Goal: Information Seeking & Learning: Learn about a topic

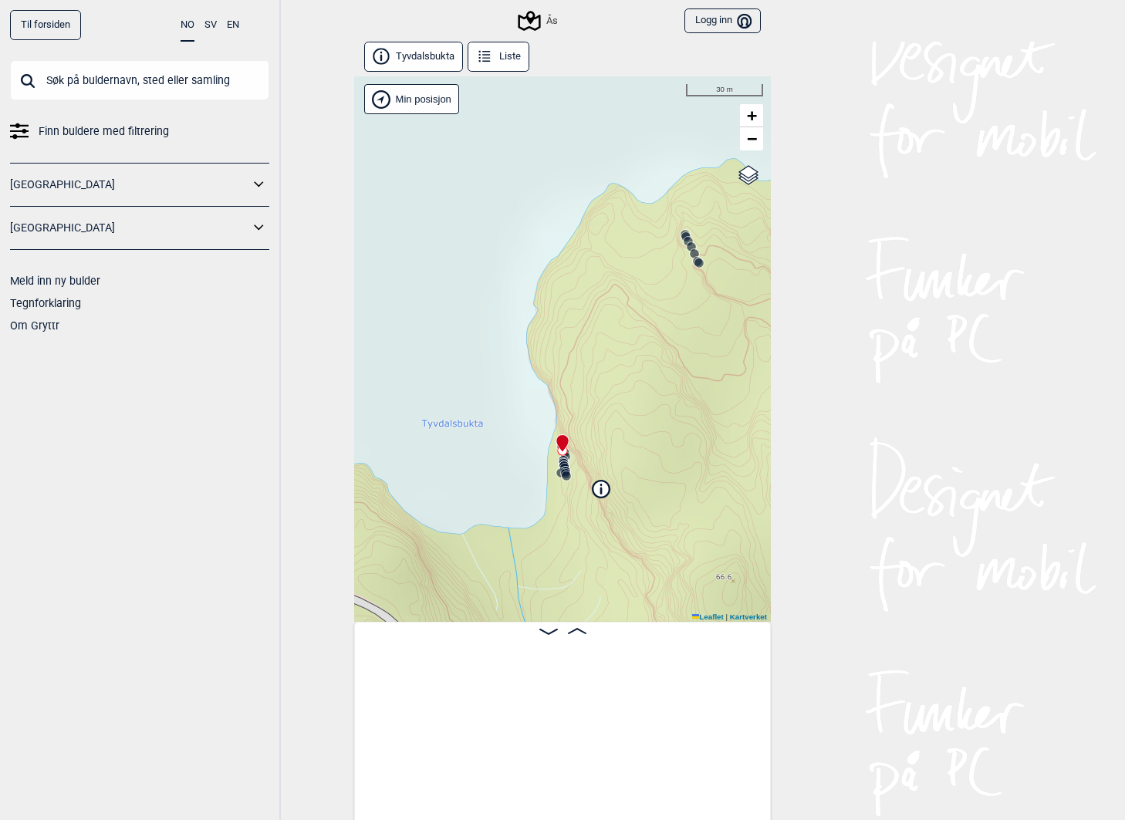
scroll to position [0, 521]
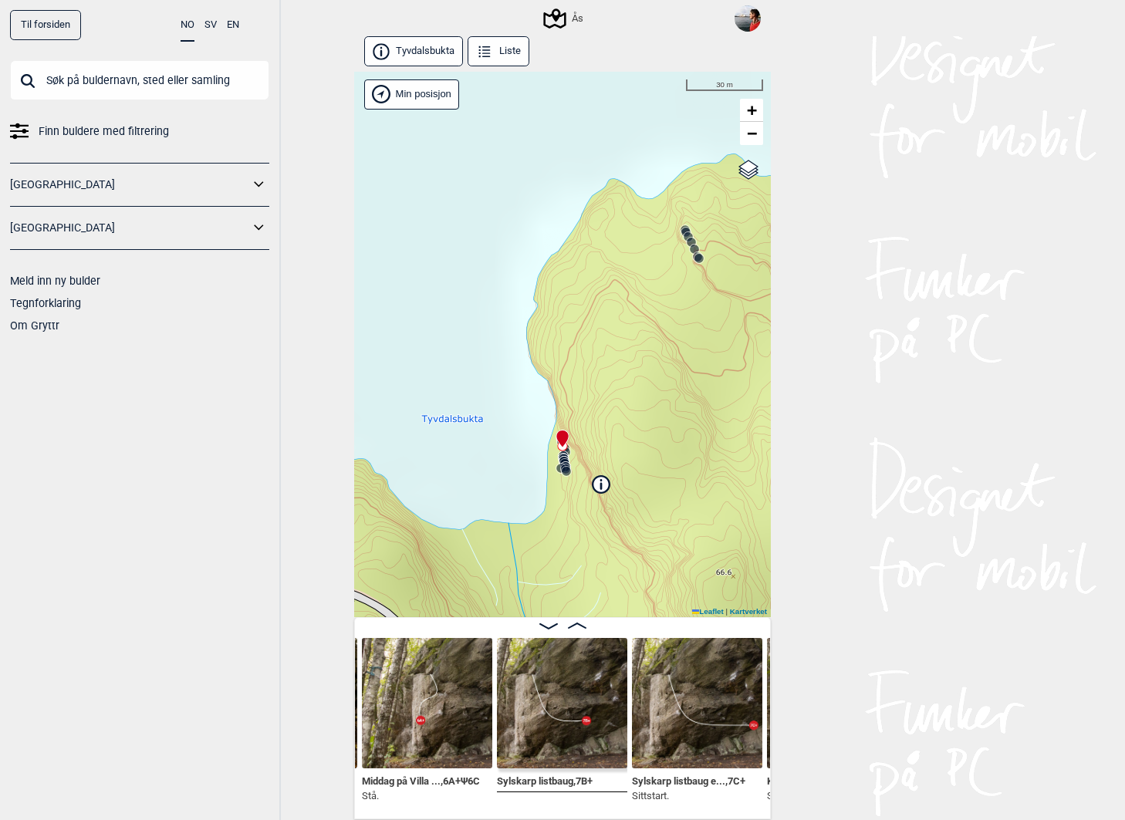
click at [170, 73] on input "text" at bounding box center [139, 80] width 259 height 40
paste input "Grisebukken"
type input "Grisebukken"
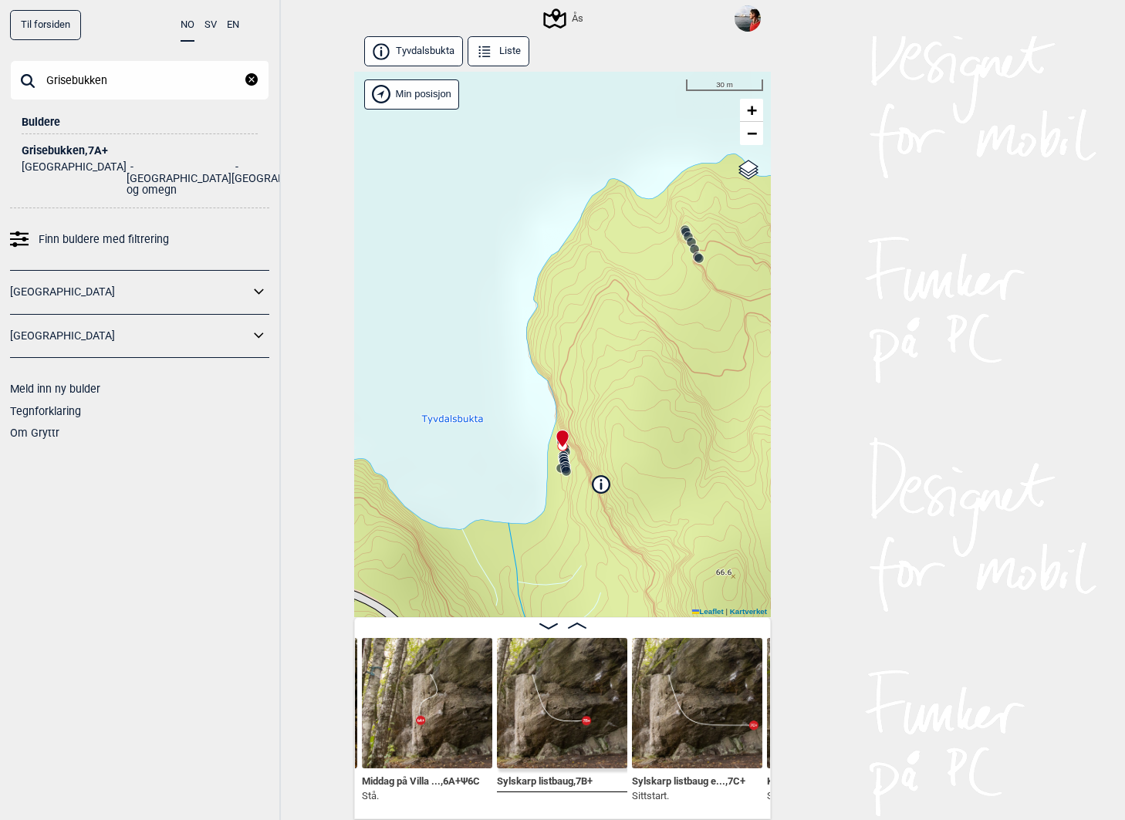
click at [75, 150] on div "Grisebukken , 7A+" at bounding box center [140, 151] width 236 height 12
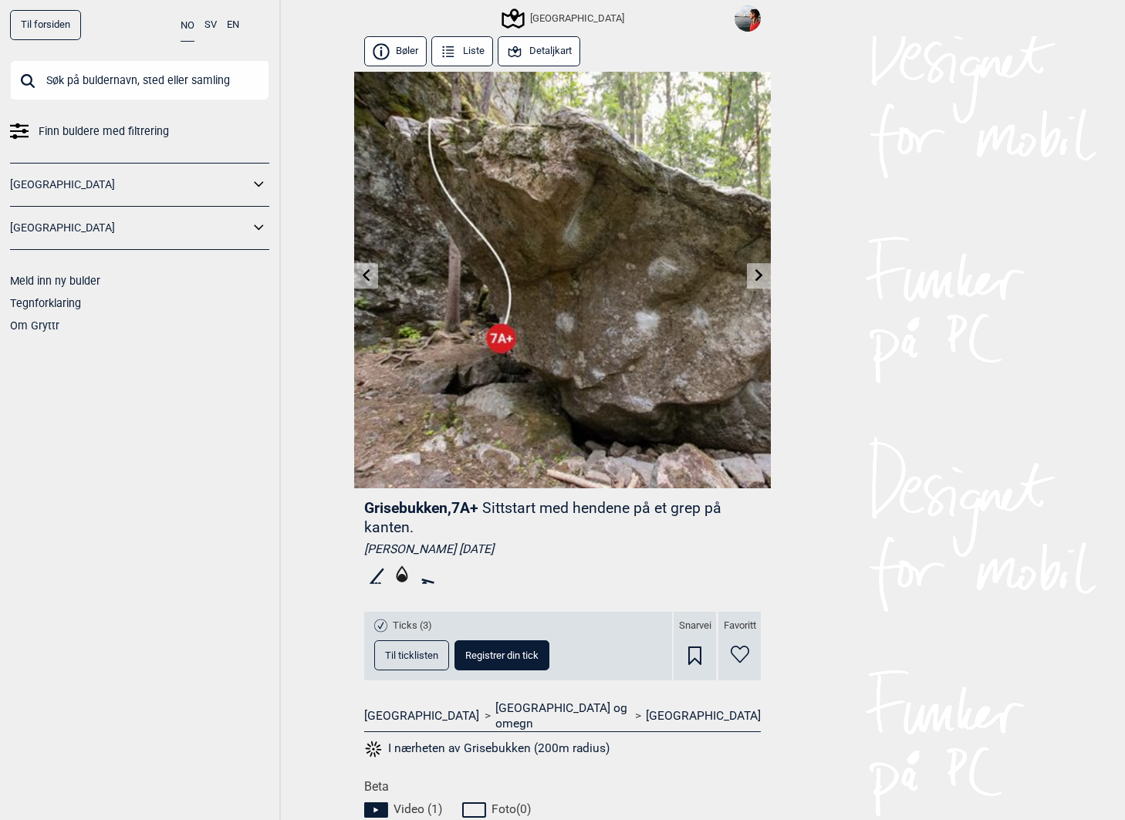
click at [401, 576] on icon at bounding box center [402, 574] width 12 height 17
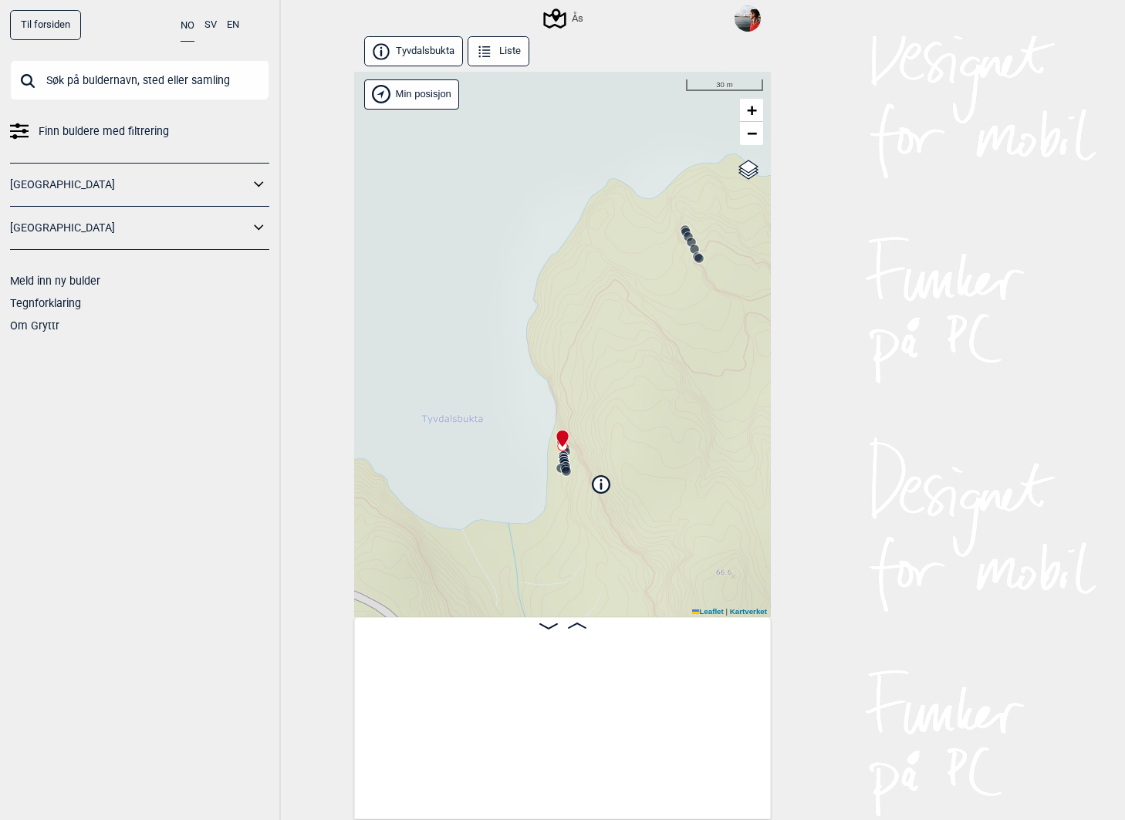
scroll to position [0, 521]
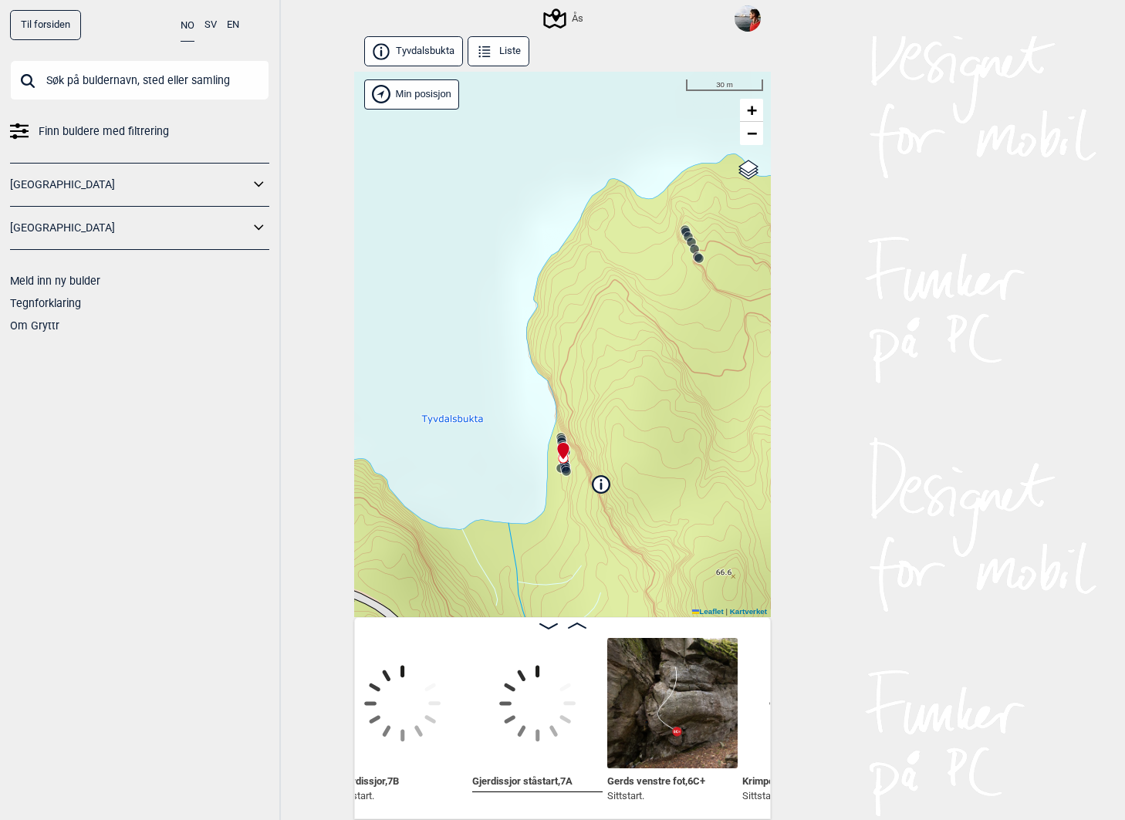
scroll to position [0, 1503]
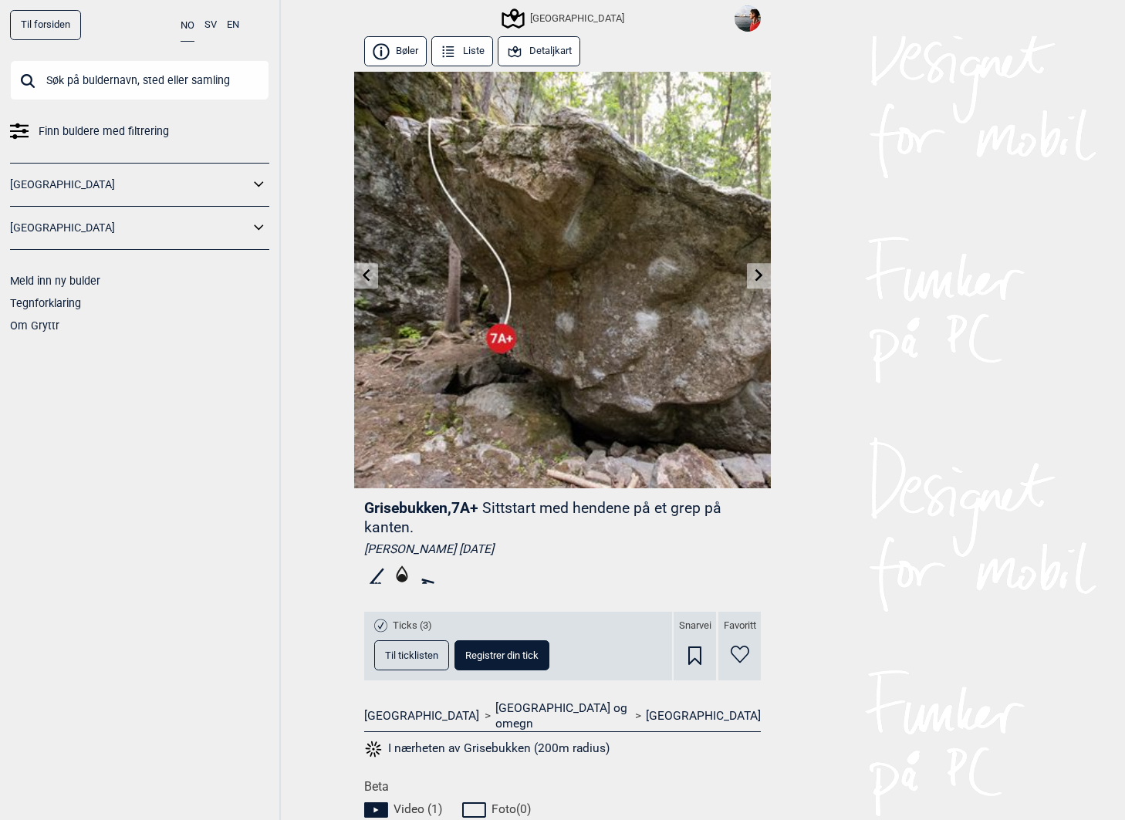
click at [417, 652] on span "Til ticklisten" at bounding box center [411, 655] width 53 height 10
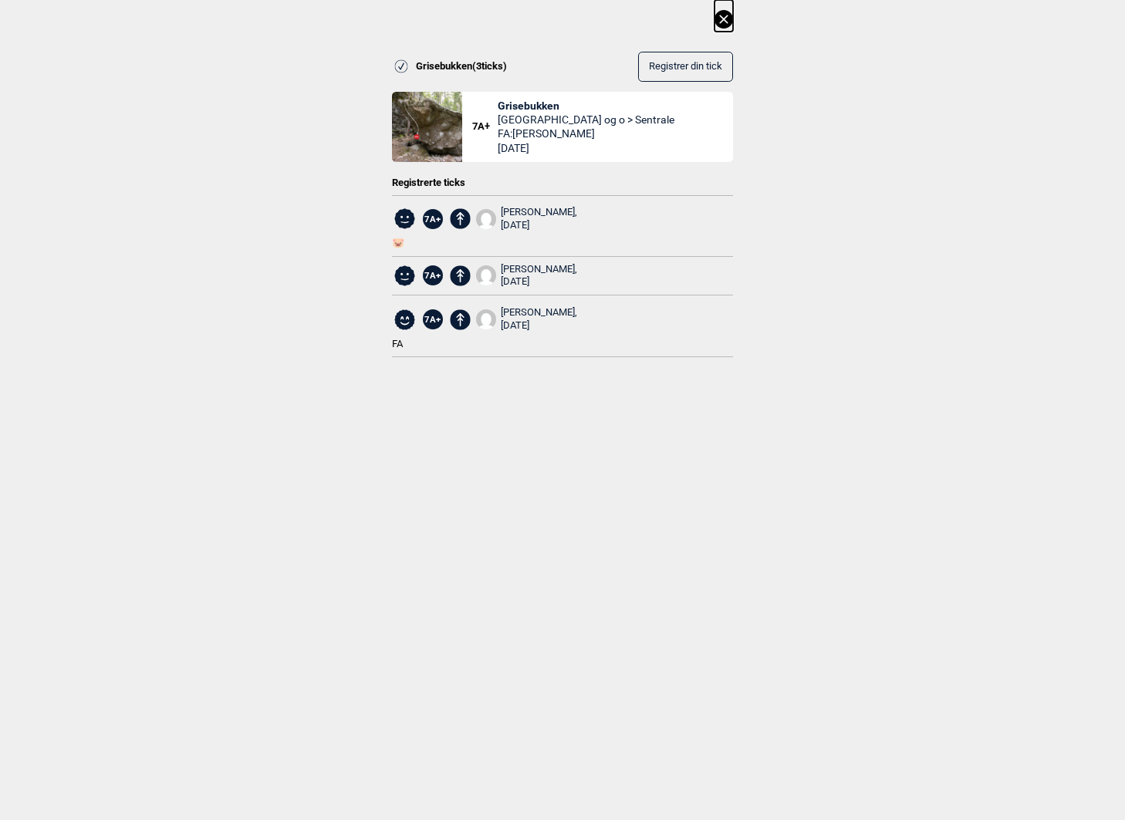
click at [724, 19] on icon at bounding box center [723, 19] width 19 height 19
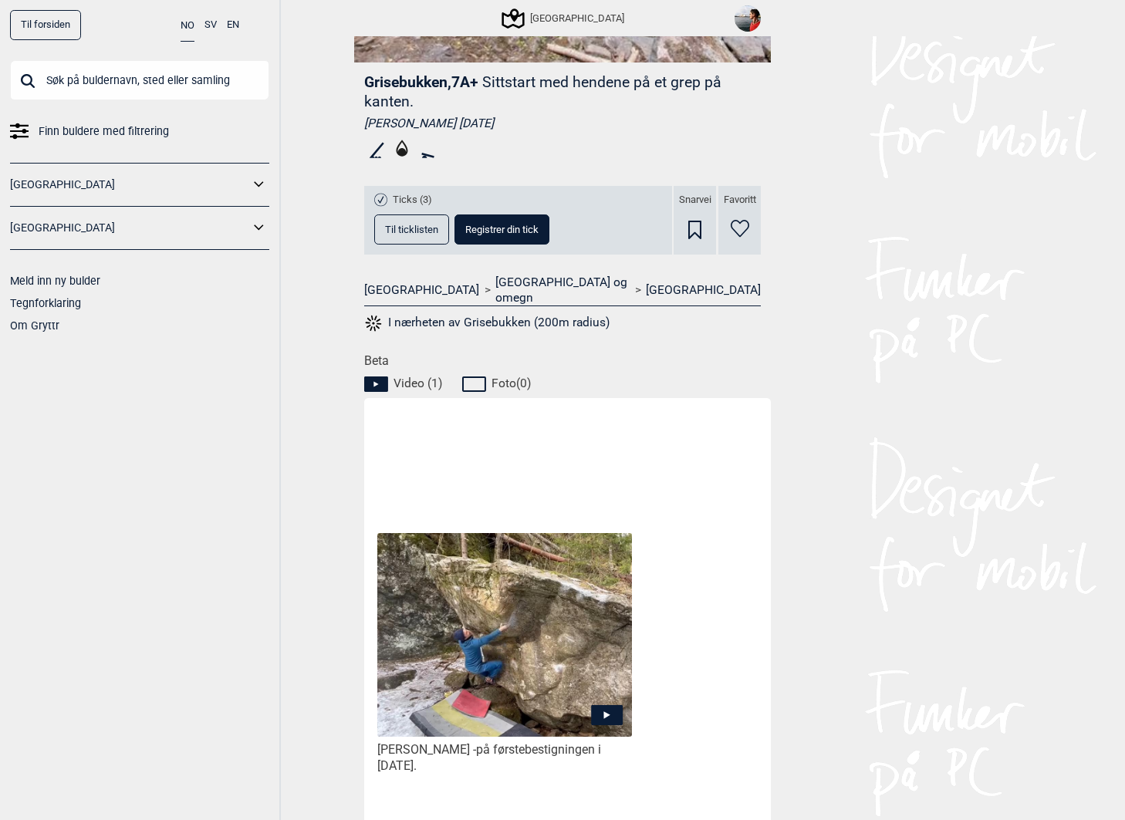
scroll to position [447, 0]
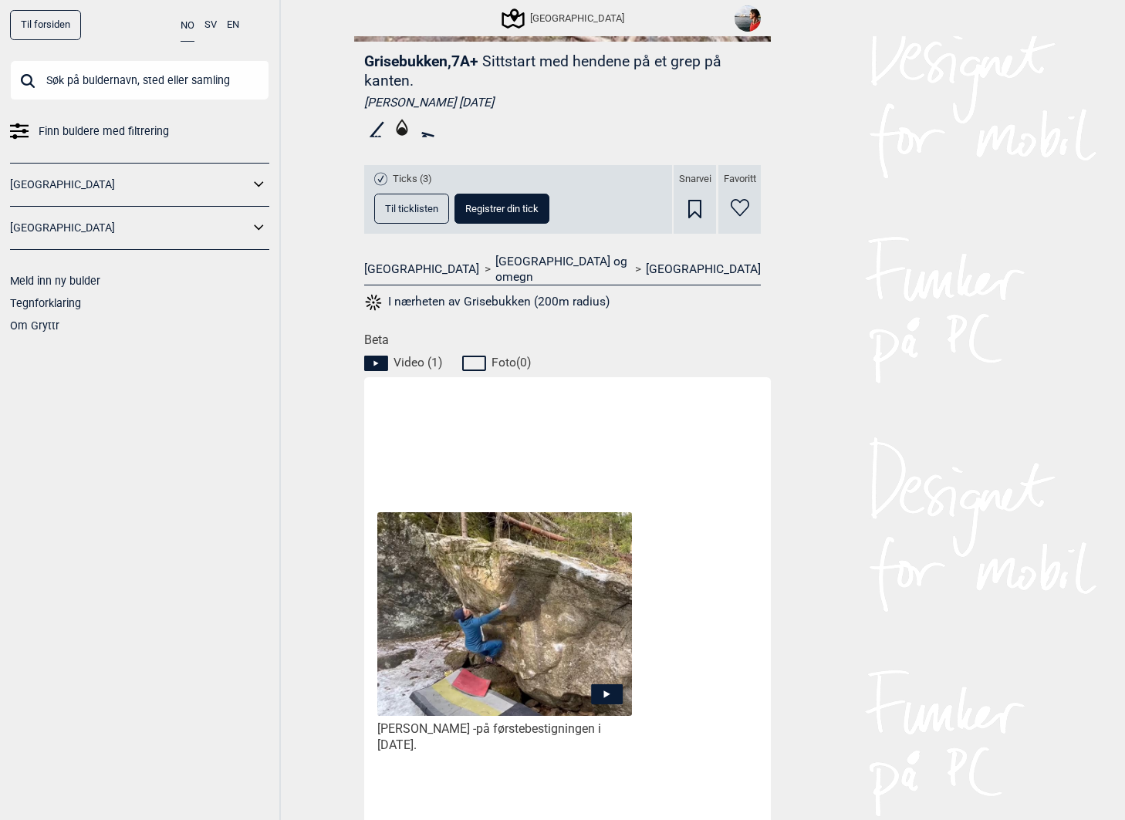
click at [616, 684] on icon at bounding box center [607, 694] width 32 height 20
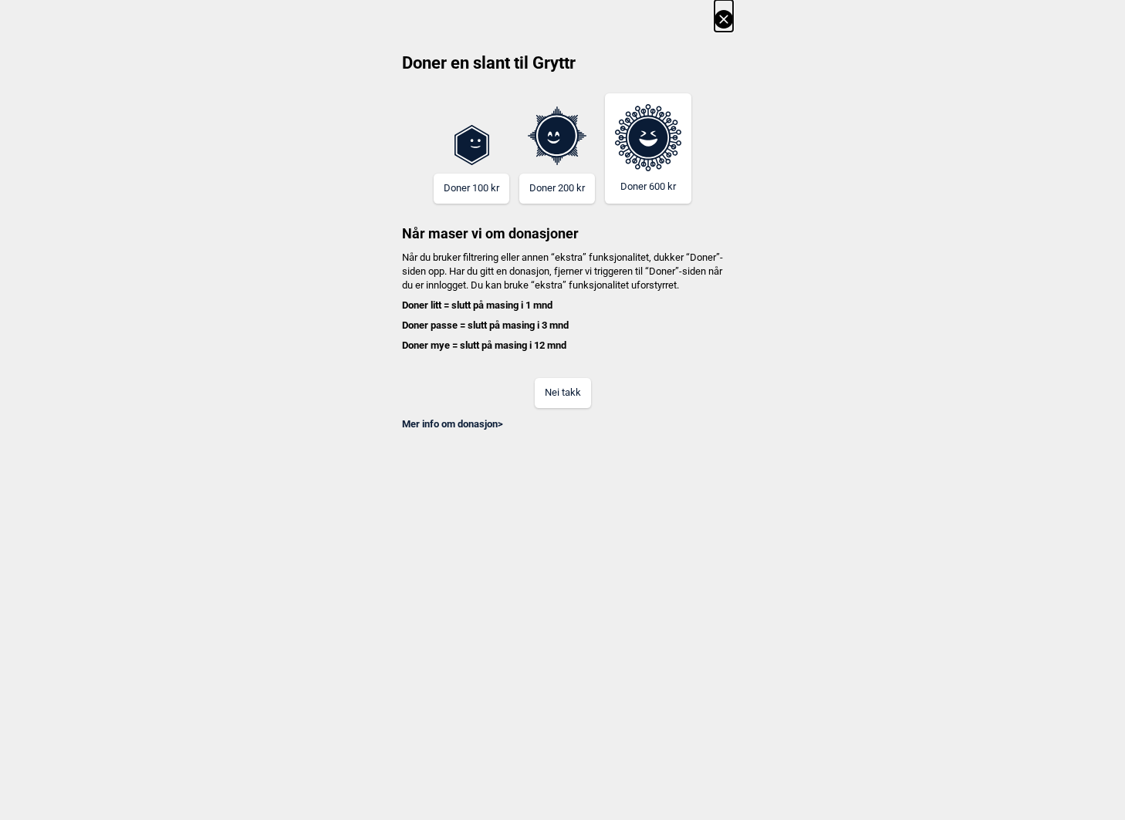
click at [568, 405] on button "Nei takk" at bounding box center [563, 393] width 56 height 30
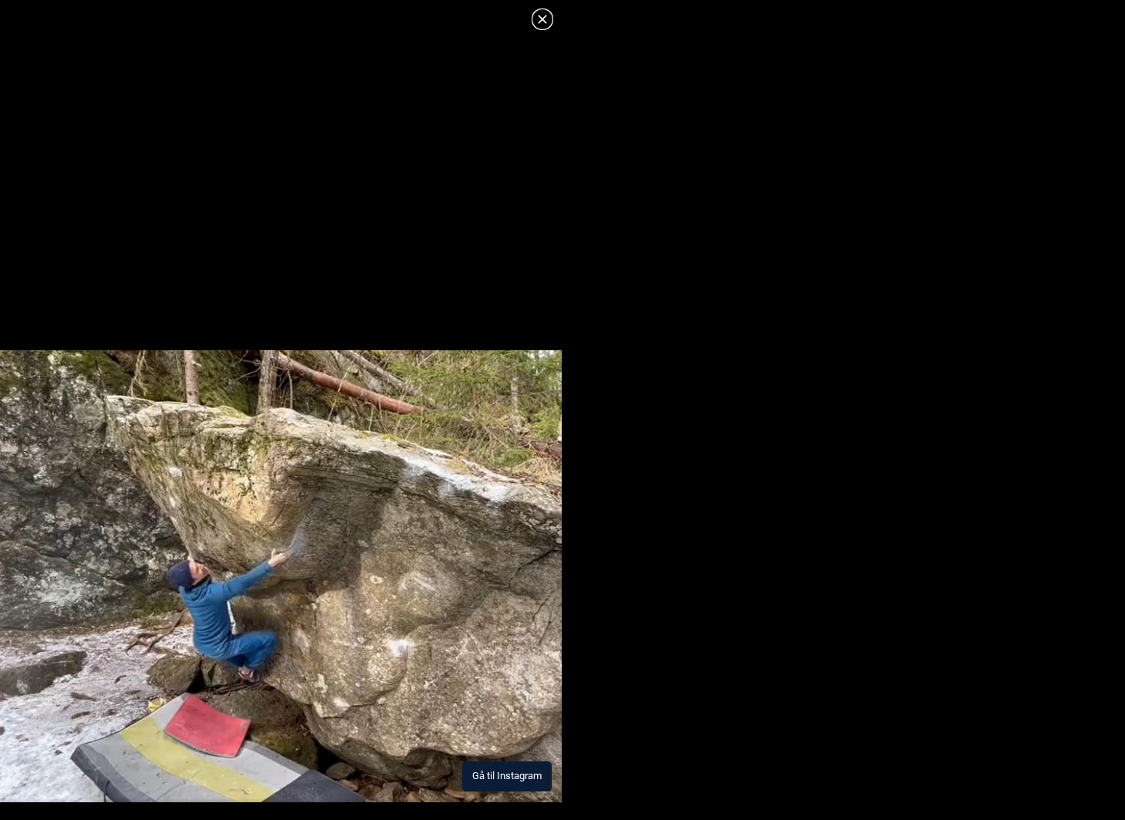
click at [477, 781] on button "Gå til Instagram" at bounding box center [506, 776] width 89 height 30
click at [541, 21] on icon at bounding box center [542, 19] width 19 height 19
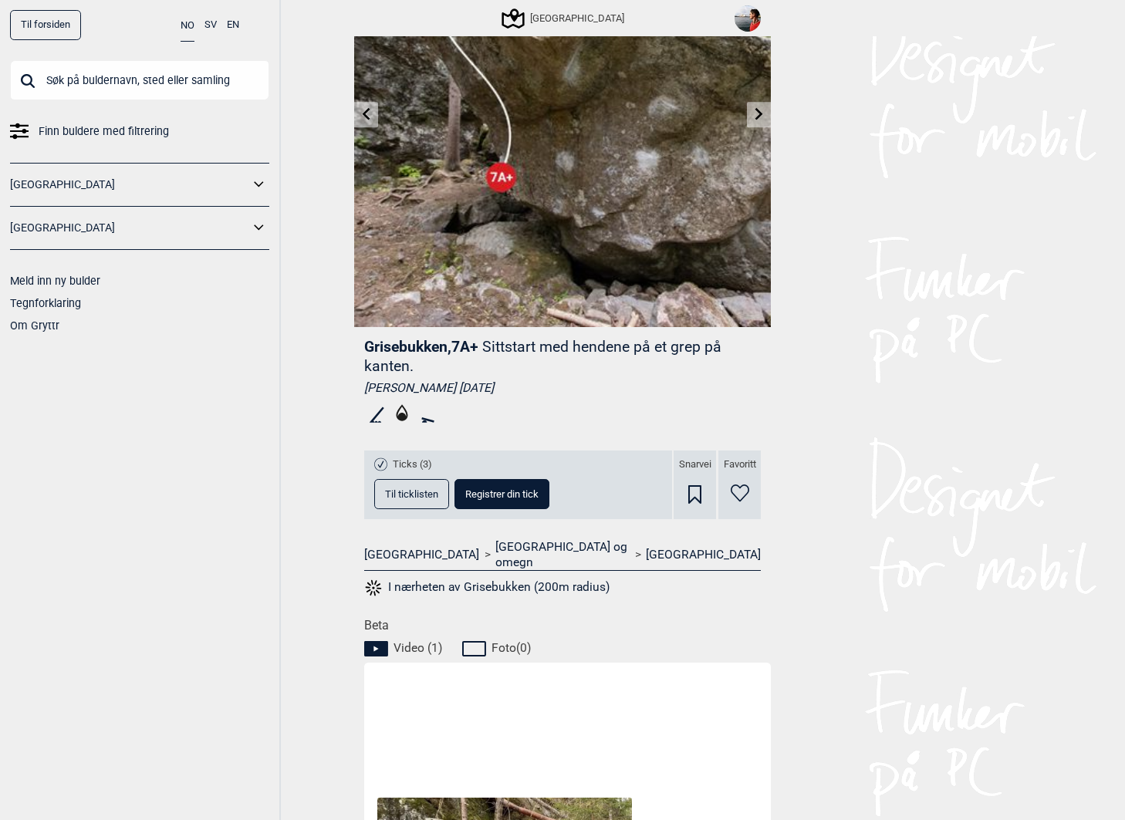
scroll to position [117, 0]
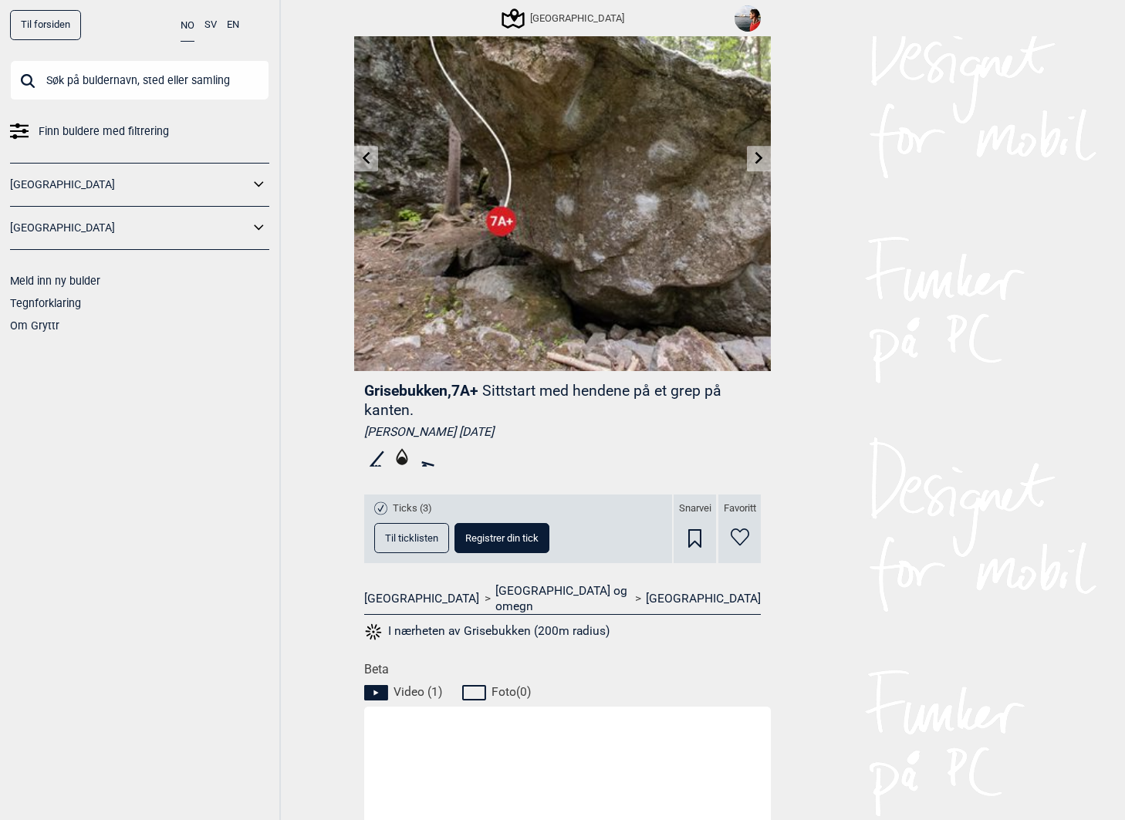
click at [420, 539] on span "Til ticklisten" at bounding box center [411, 538] width 53 height 10
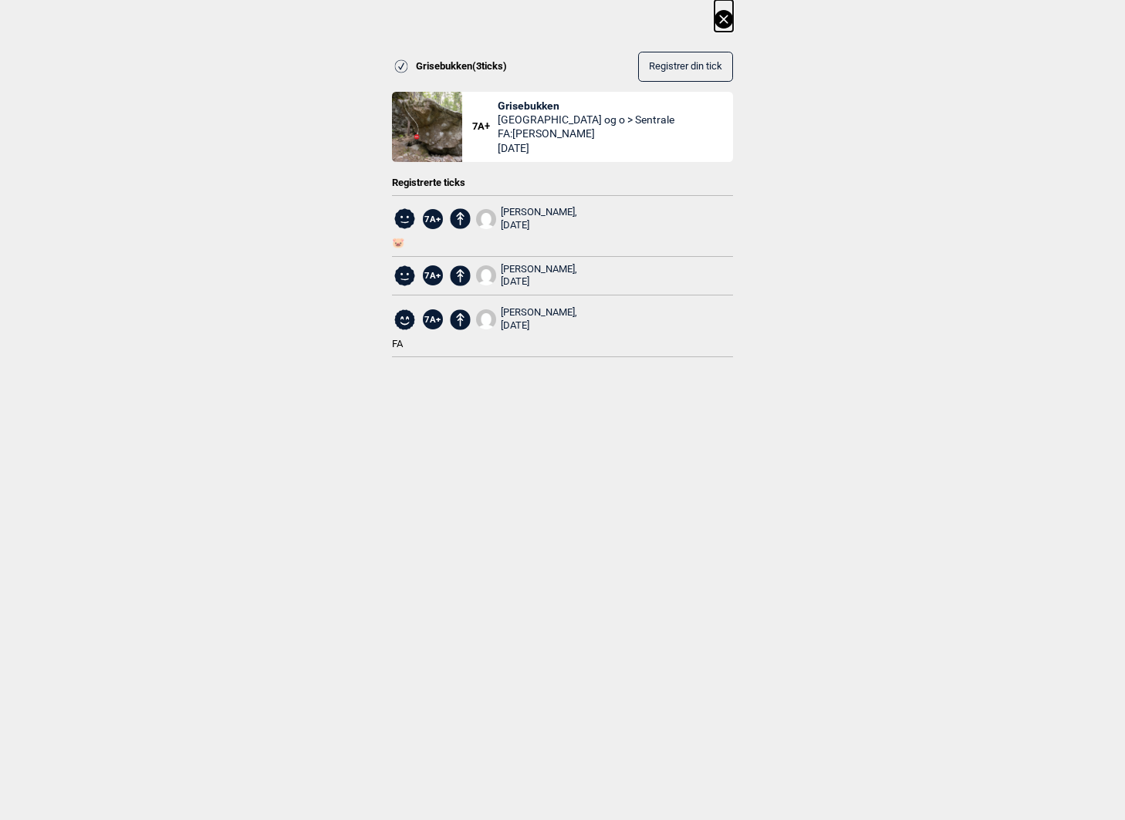
click at [720, 24] on icon at bounding box center [723, 19] width 19 height 19
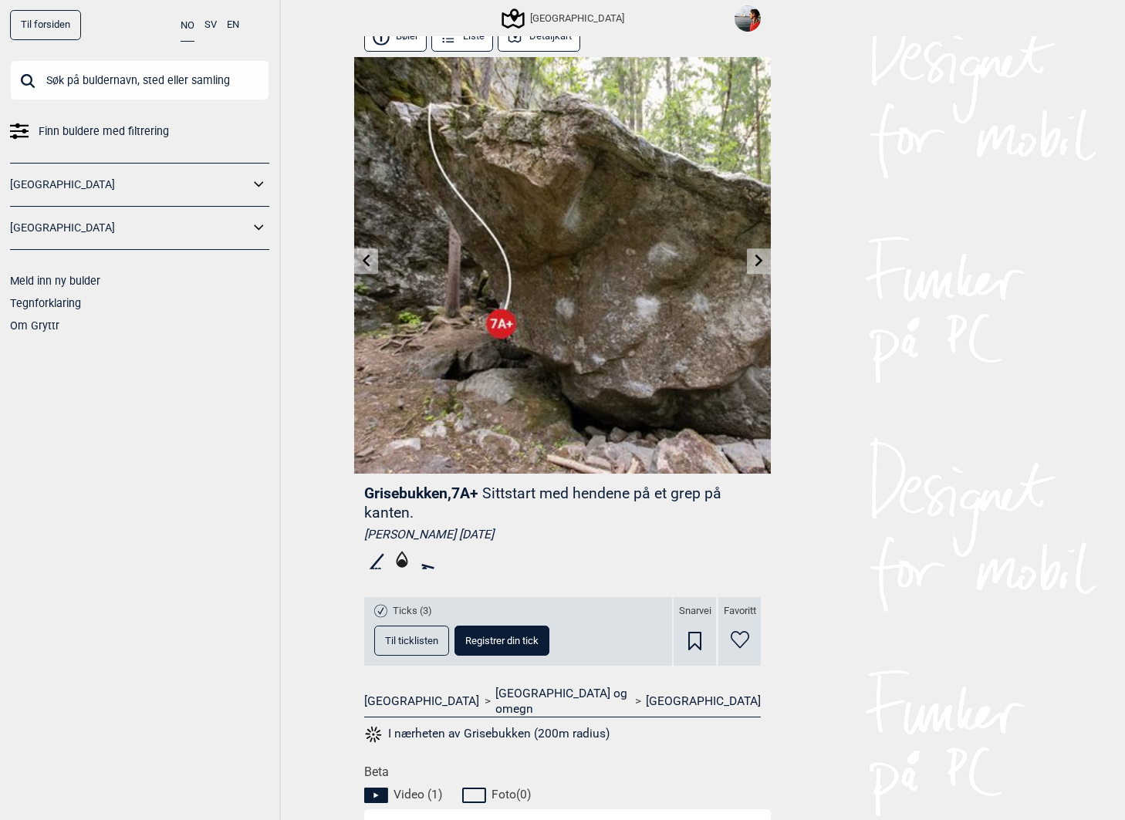
scroll to position [0, 0]
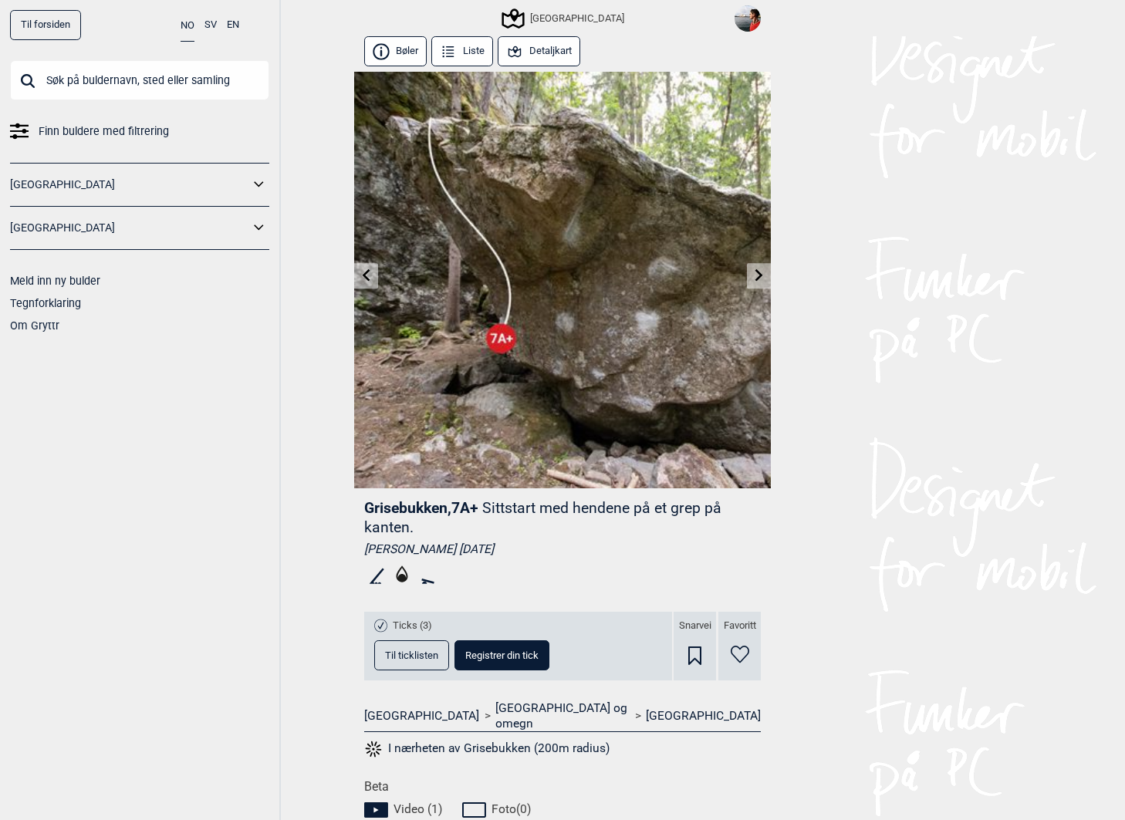
click at [409, 514] on span "Grisebukken , 7A+" at bounding box center [421, 508] width 114 height 18
click at [395, 512] on span "Grisebukken , 7A+" at bounding box center [421, 508] width 114 height 18
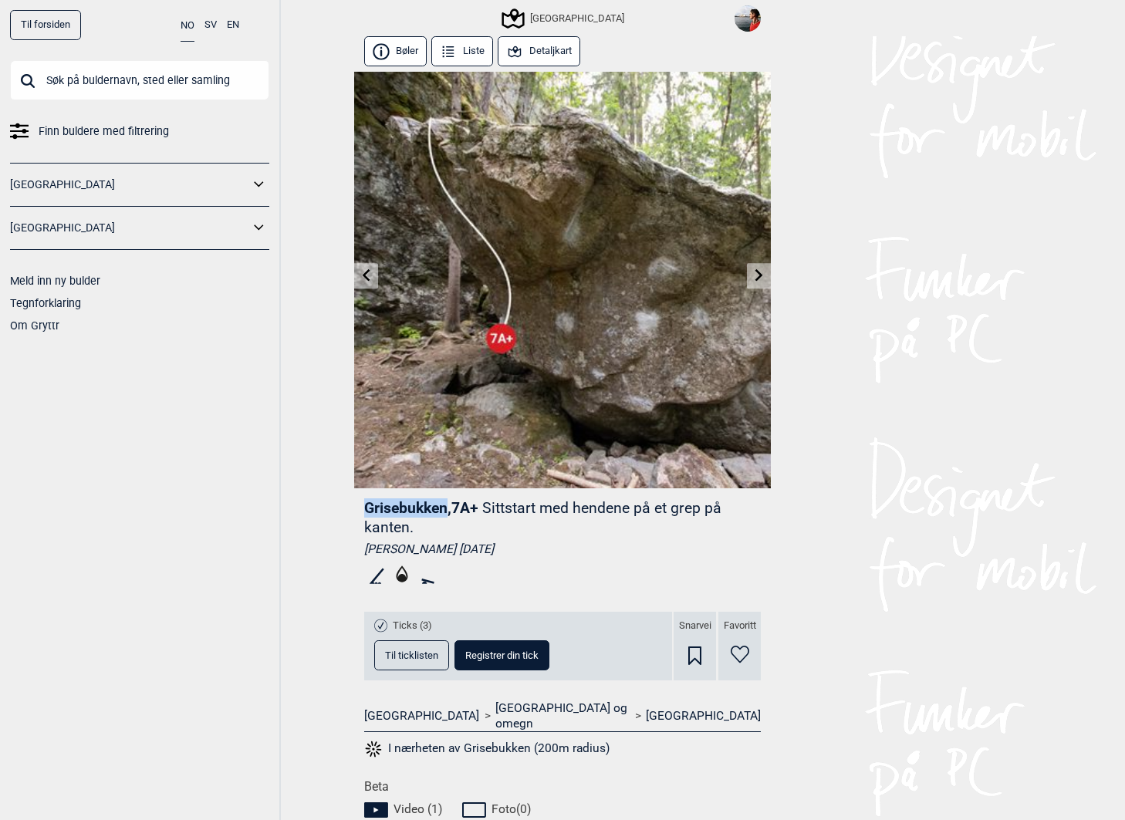
click at [395, 512] on span "Grisebukken , 7A+" at bounding box center [421, 508] width 114 height 18
copy span "Grisebukken"
click at [545, 52] on button "Detaljkart" at bounding box center [539, 51] width 83 height 30
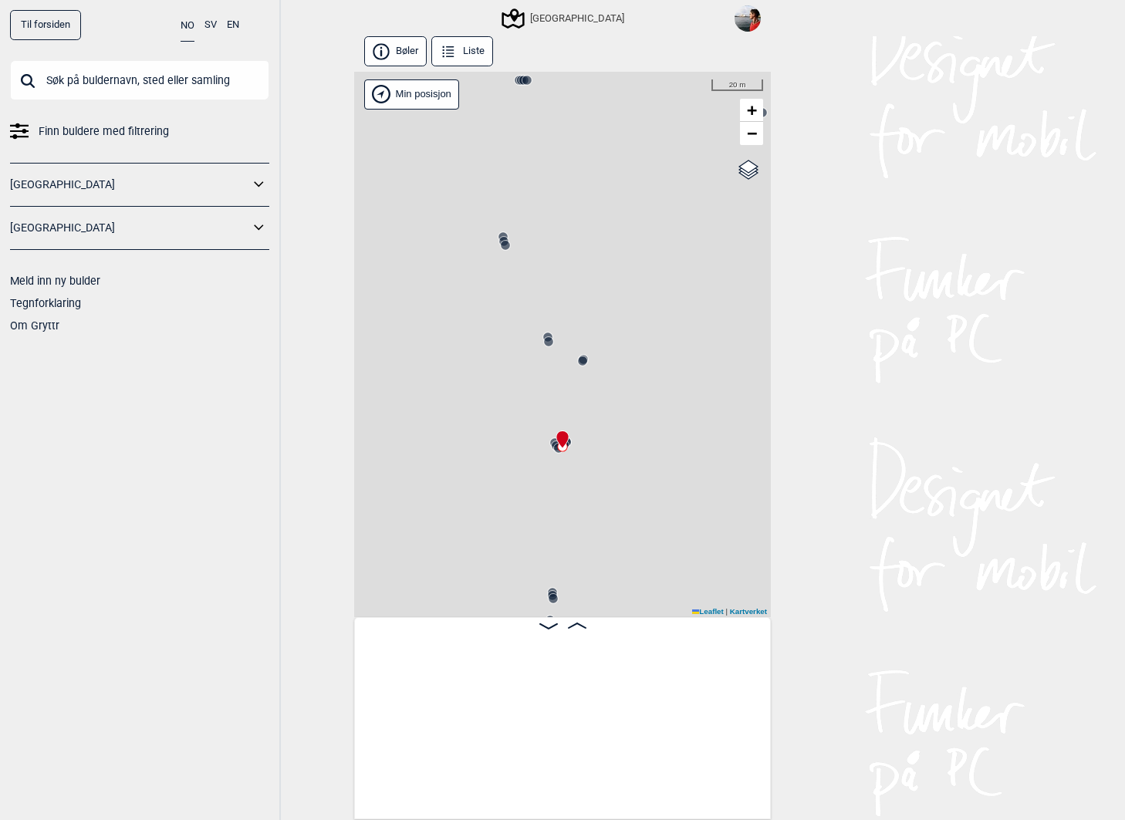
scroll to position [0, 30634]
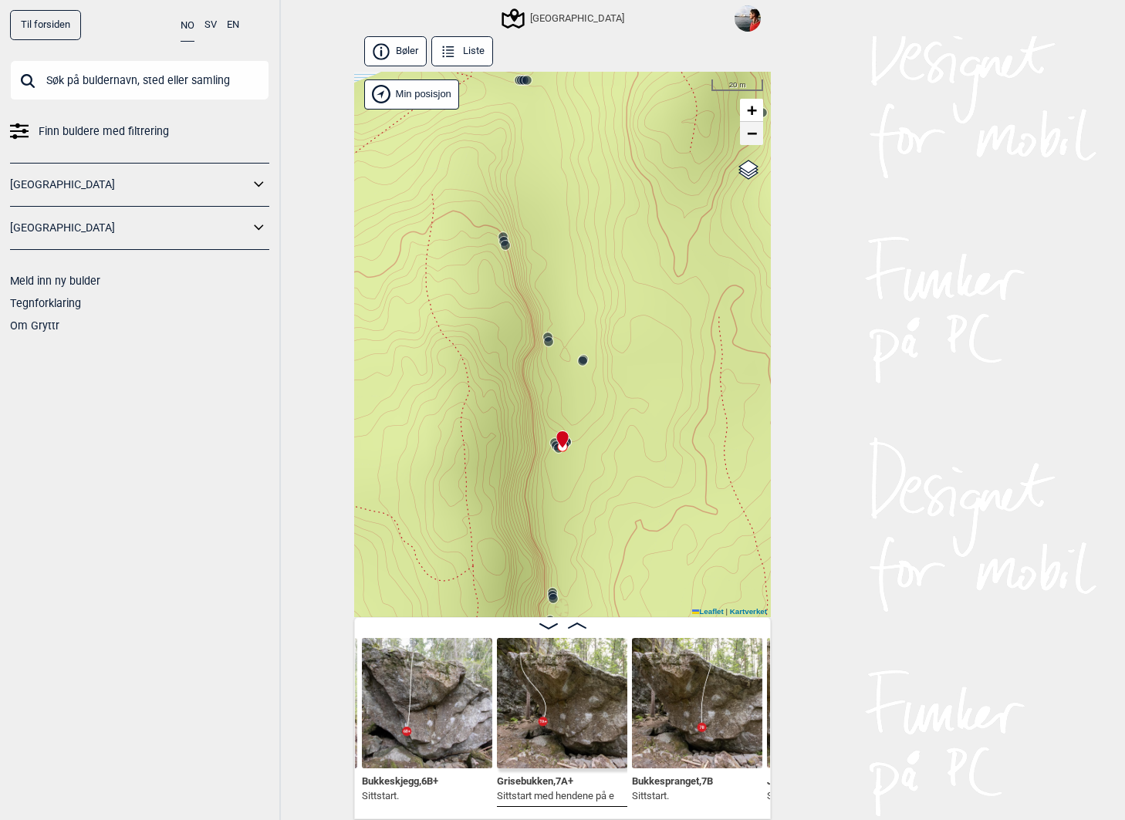
click at [751, 140] on span "−" at bounding box center [752, 132] width 10 height 19
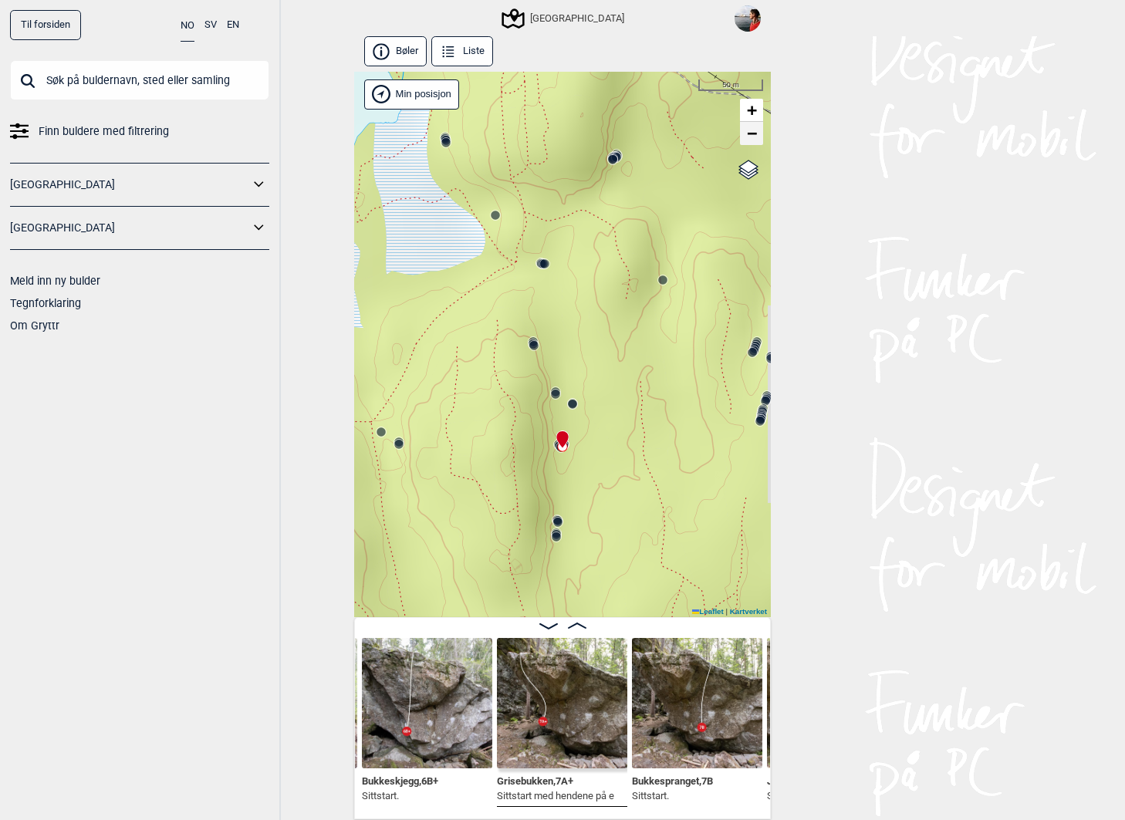
click at [751, 140] on span "−" at bounding box center [752, 132] width 10 height 19
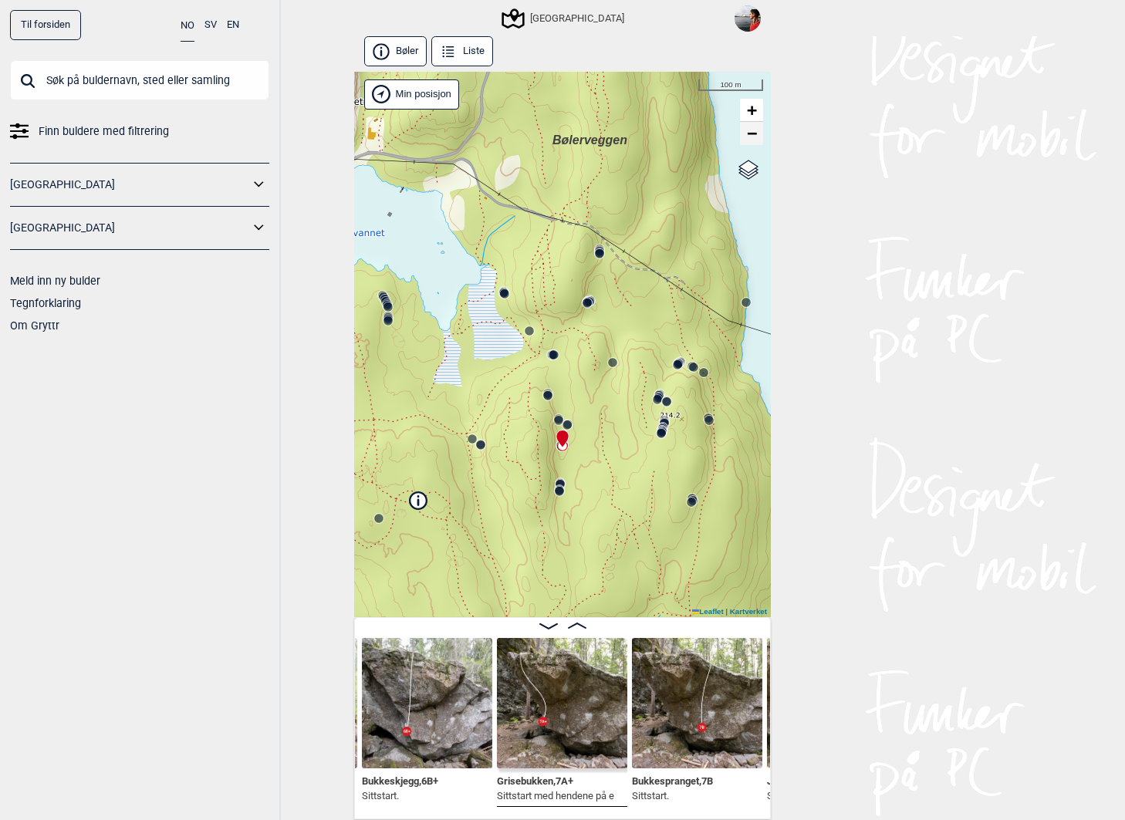
click at [751, 140] on span "−" at bounding box center [752, 132] width 10 height 19
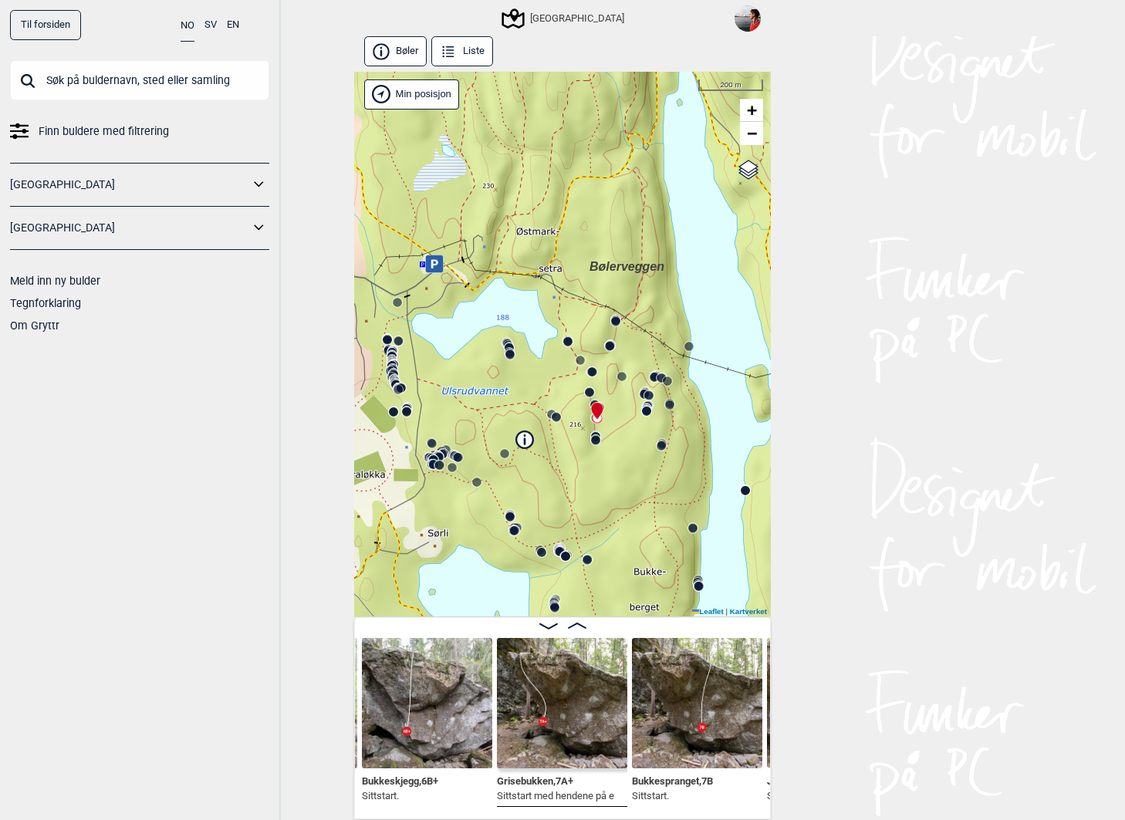
drag, startPoint x: 526, startPoint y: 431, endPoint x: 563, endPoint y: 400, distance: 48.7
click at [563, 400] on div "Speidersteinen Barnehageveggen Cowboyveggen Bølerveggen [GEOGRAPHIC_DATA]" at bounding box center [562, 344] width 417 height 545
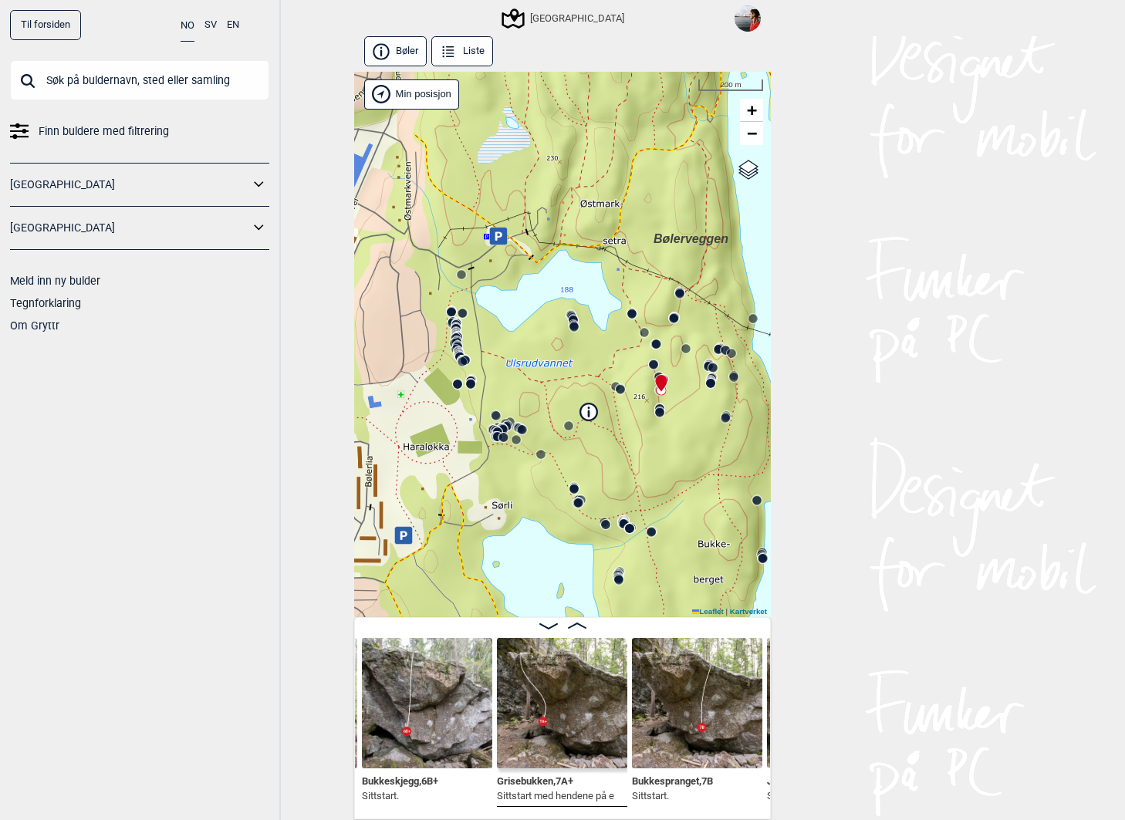
drag, startPoint x: 465, startPoint y: 406, endPoint x: 527, endPoint y: 382, distance: 66.5
click at [527, 382] on div "Speidersteinen Barnehageveggen Cowboyveggen Bølerveggen [GEOGRAPHIC_DATA]" at bounding box center [562, 344] width 417 height 545
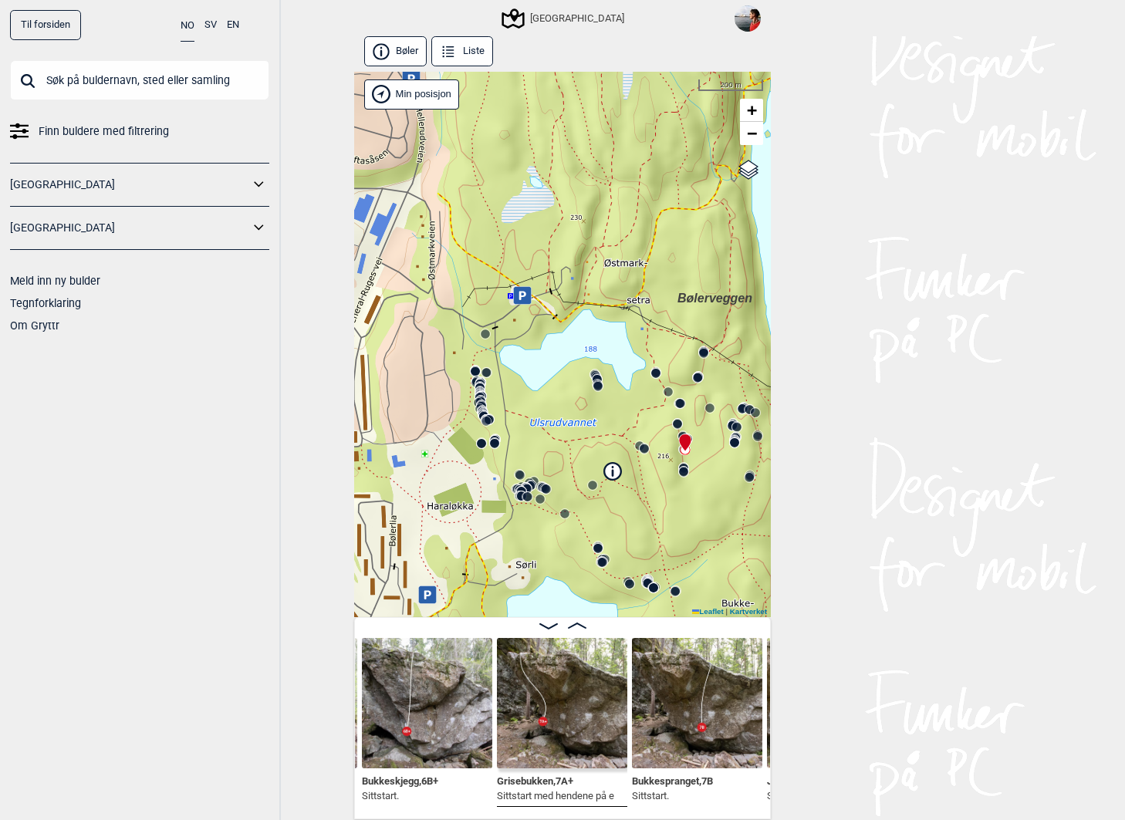
drag, startPoint x: 493, startPoint y: 357, endPoint x: 518, endPoint y: 420, distance: 67.2
click at [518, 420] on div "Speidersteinen Barnehageveggen Cowboyveggen Bølerveggen [GEOGRAPHIC_DATA]" at bounding box center [562, 344] width 417 height 545
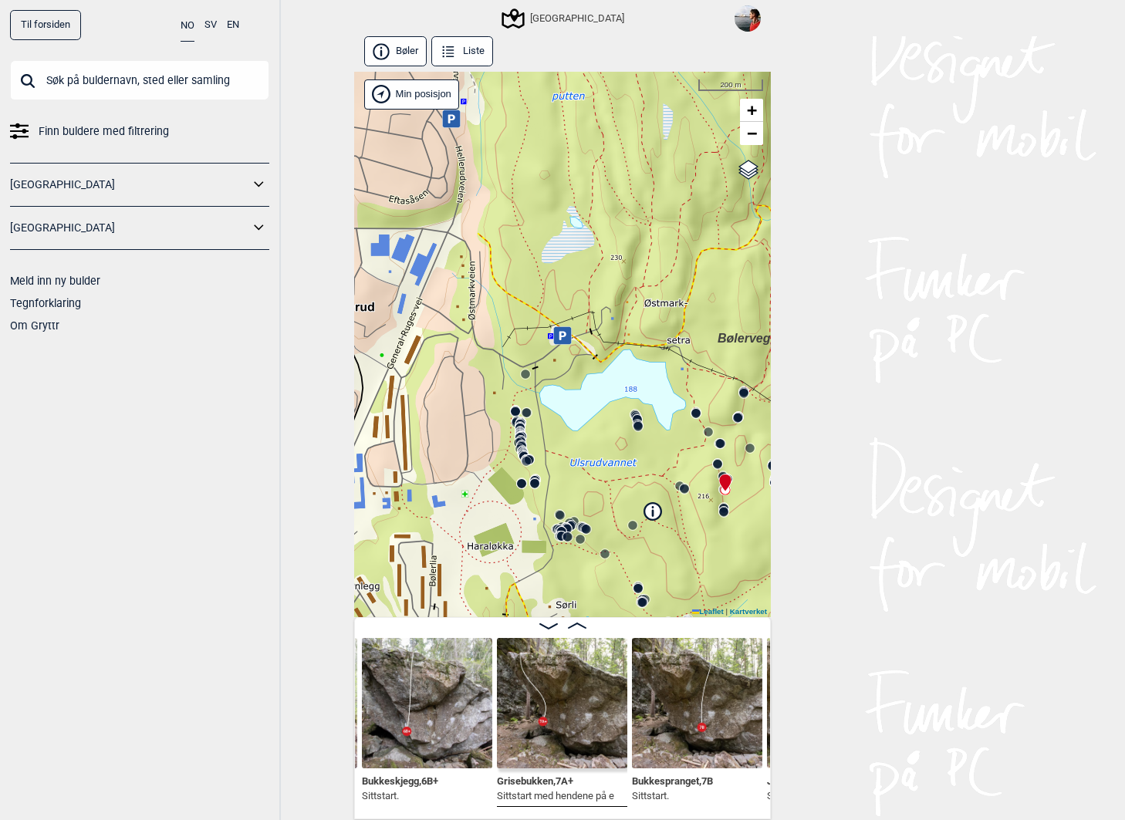
drag, startPoint x: 514, startPoint y: 399, endPoint x: 558, endPoint y: 437, distance: 57.9
click at [558, 437] on div "Speidersteinen Barnehageveggen Cowboyveggen Bølerveggen [GEOGRAPHIC_DATA]" at bounding box center [562, 344] width 417 height 545
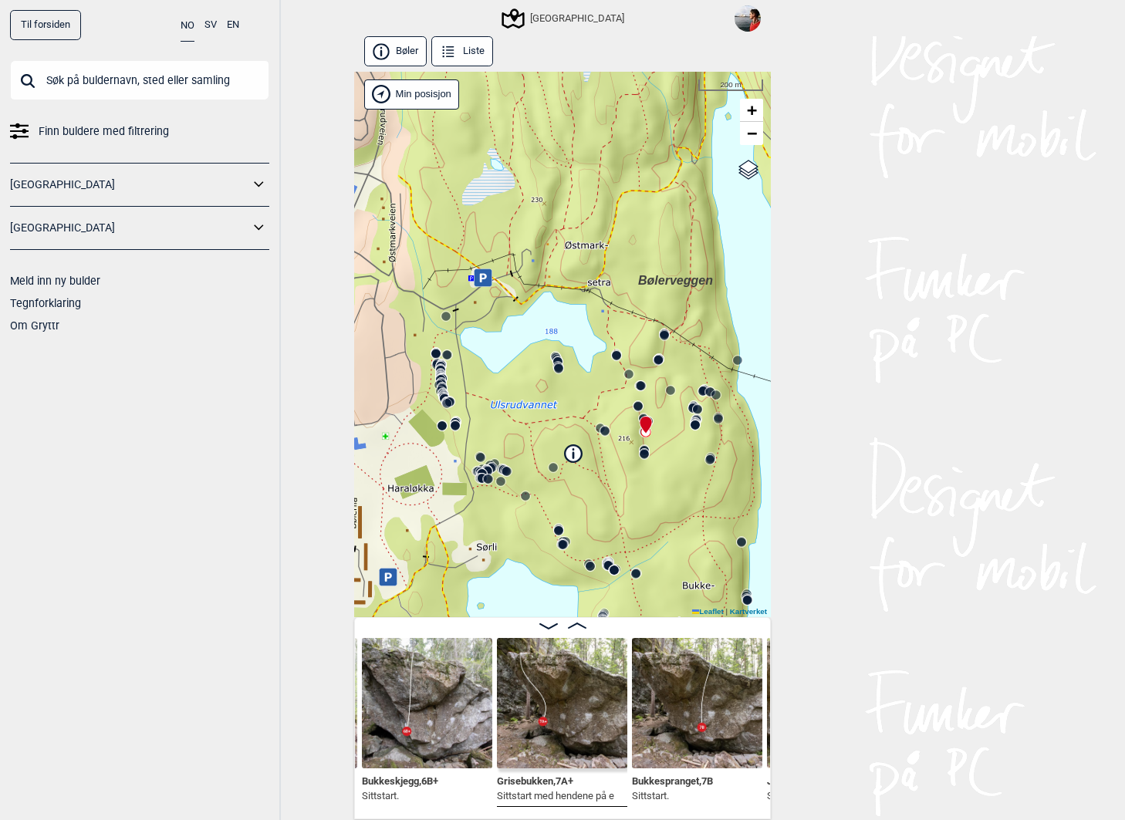
drag, startPoint x: 663, startPoint y: 471, endPoint x: 534, endPoint y: 402, distance: 146.3
click at [534, 402] on div "Speidersteinen Barnehageveggen Cowboyveggen Bølerveggen [GEOGRAPHIC_DATA]" at bounding box center [562, 344] width 417 height 545
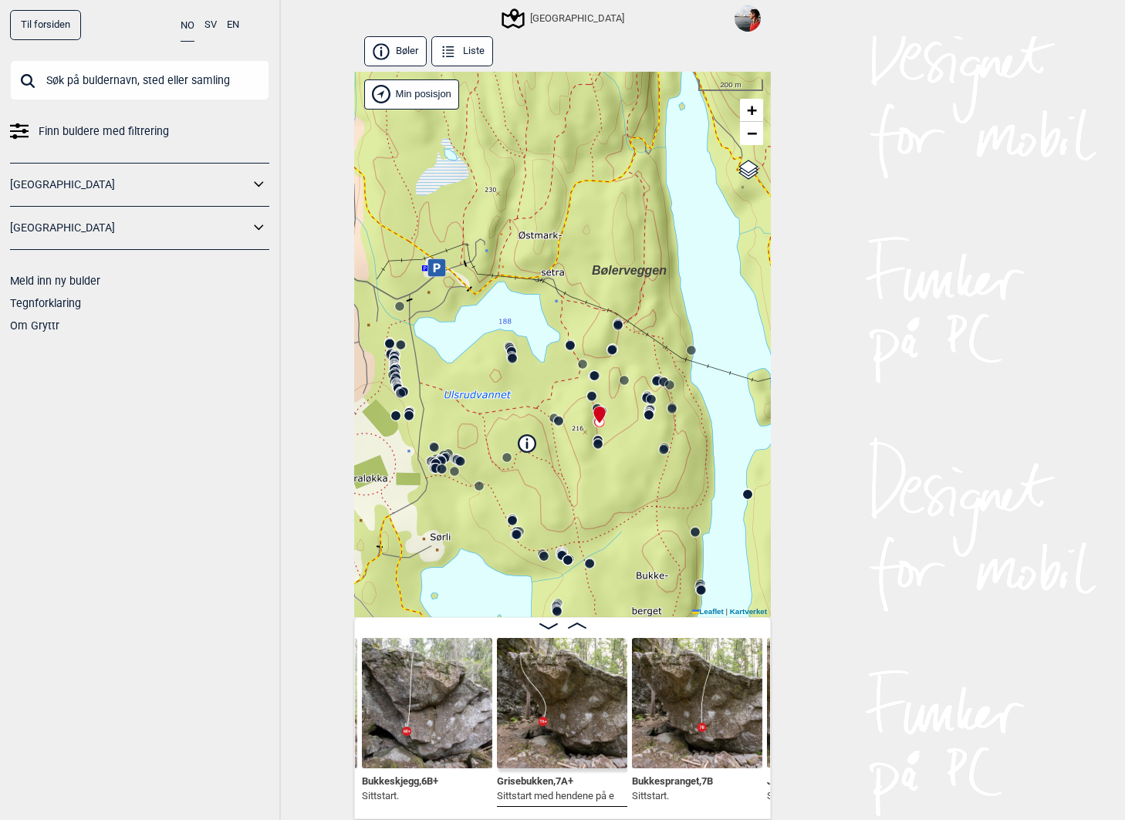
scroll to position [3, 0]
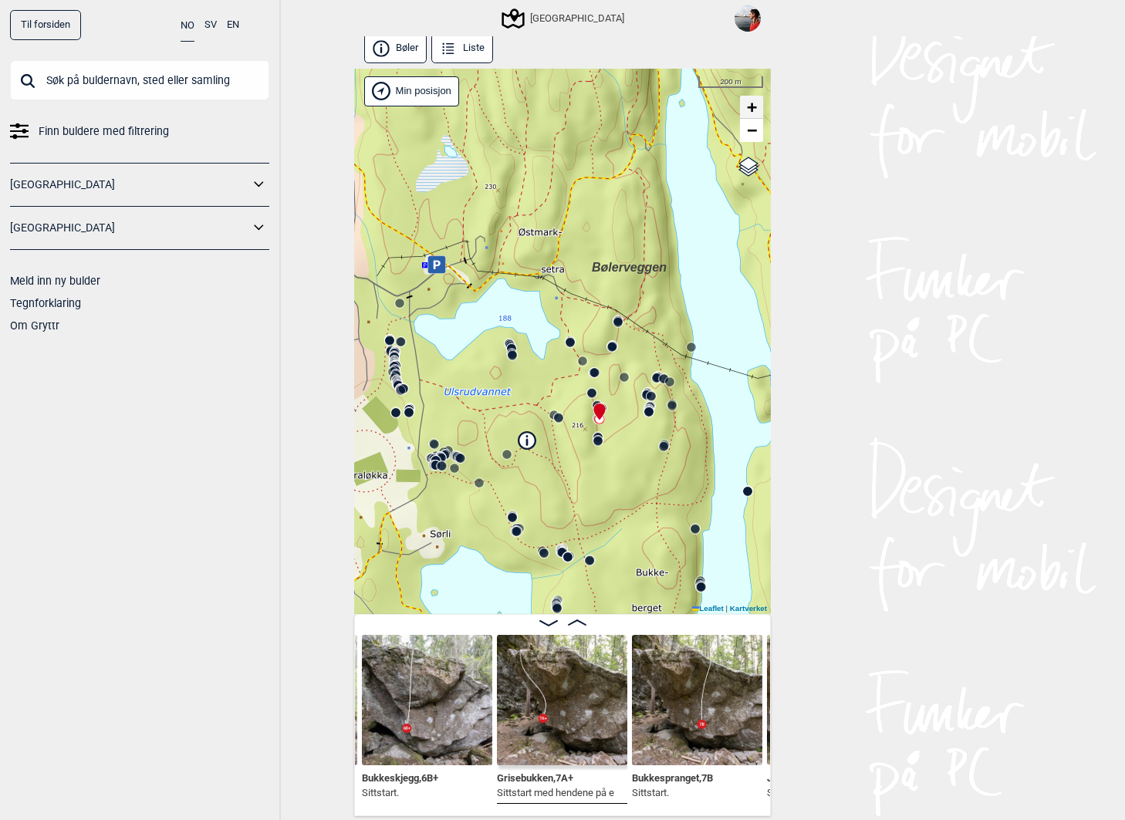
click at [751, 110] on span "+" at bounding box center [752, 106] width 10 height 19
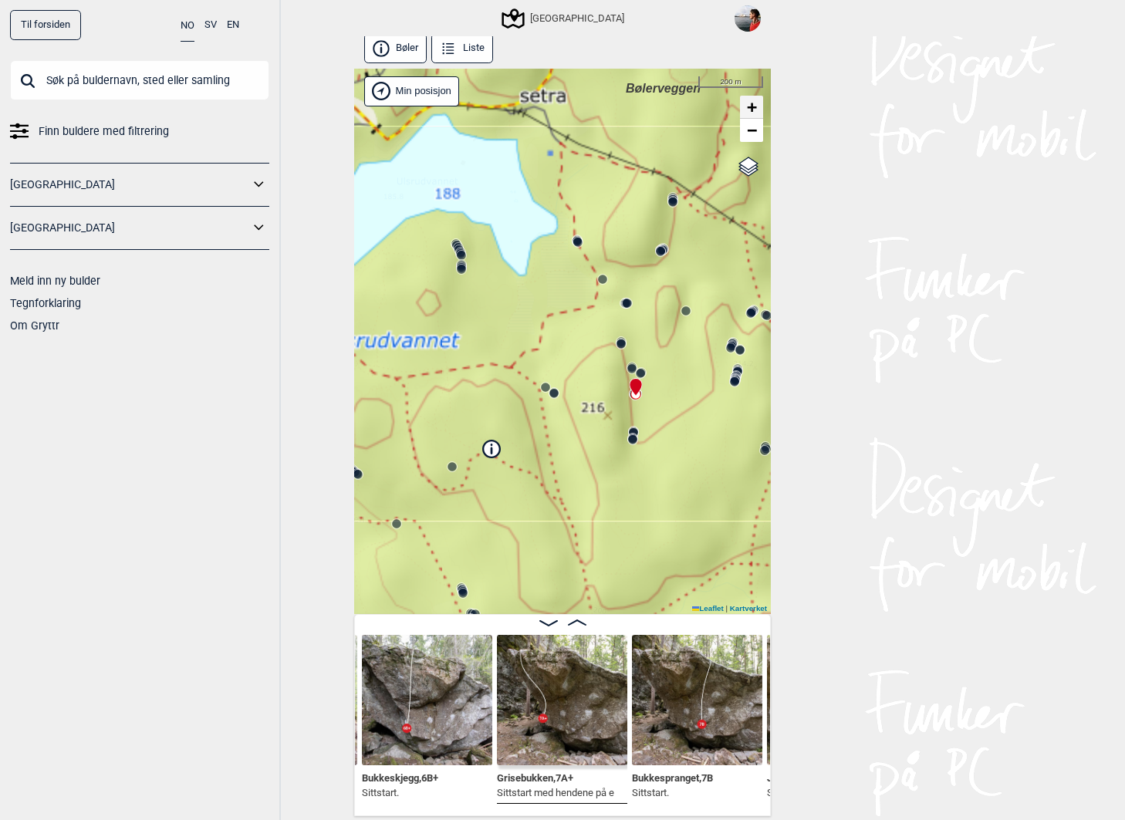
click at [751, 110] on span "+" at bounding box center [752, 106] width 10 height 19
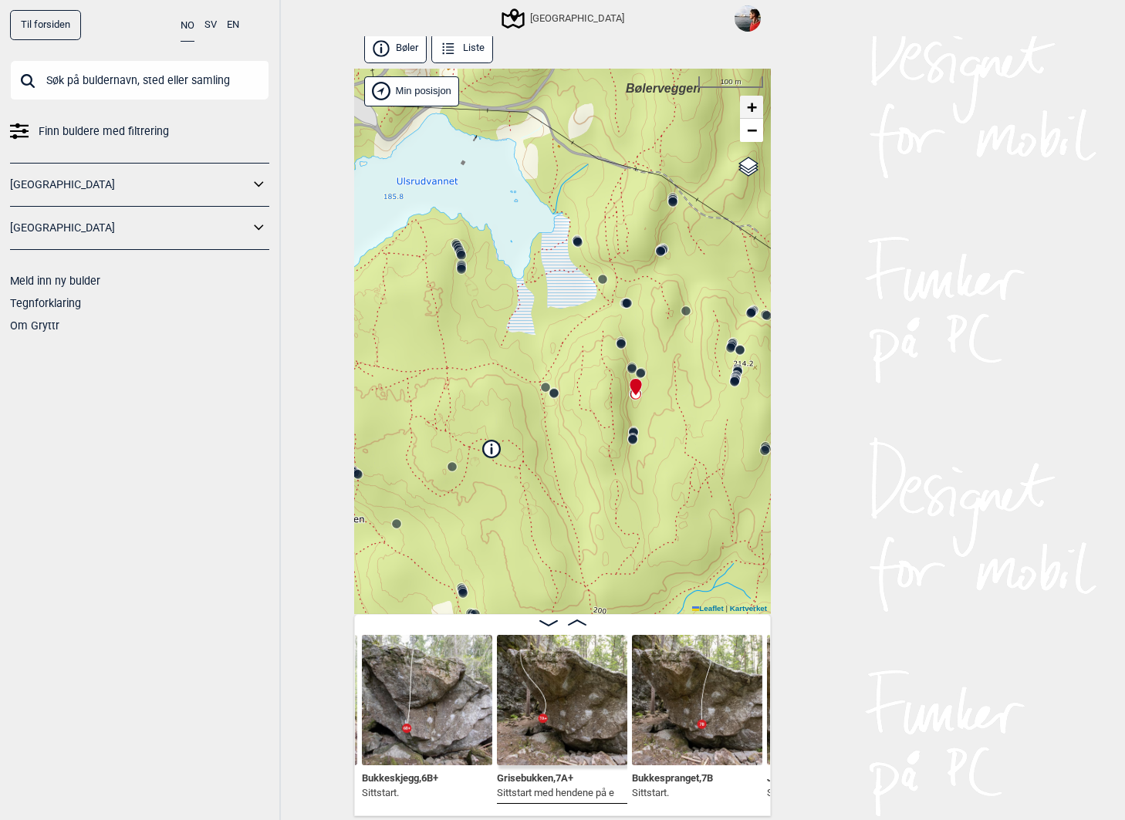
click at [751, 110] on span "+" at bounding box center [752, 106] width 10 height 19
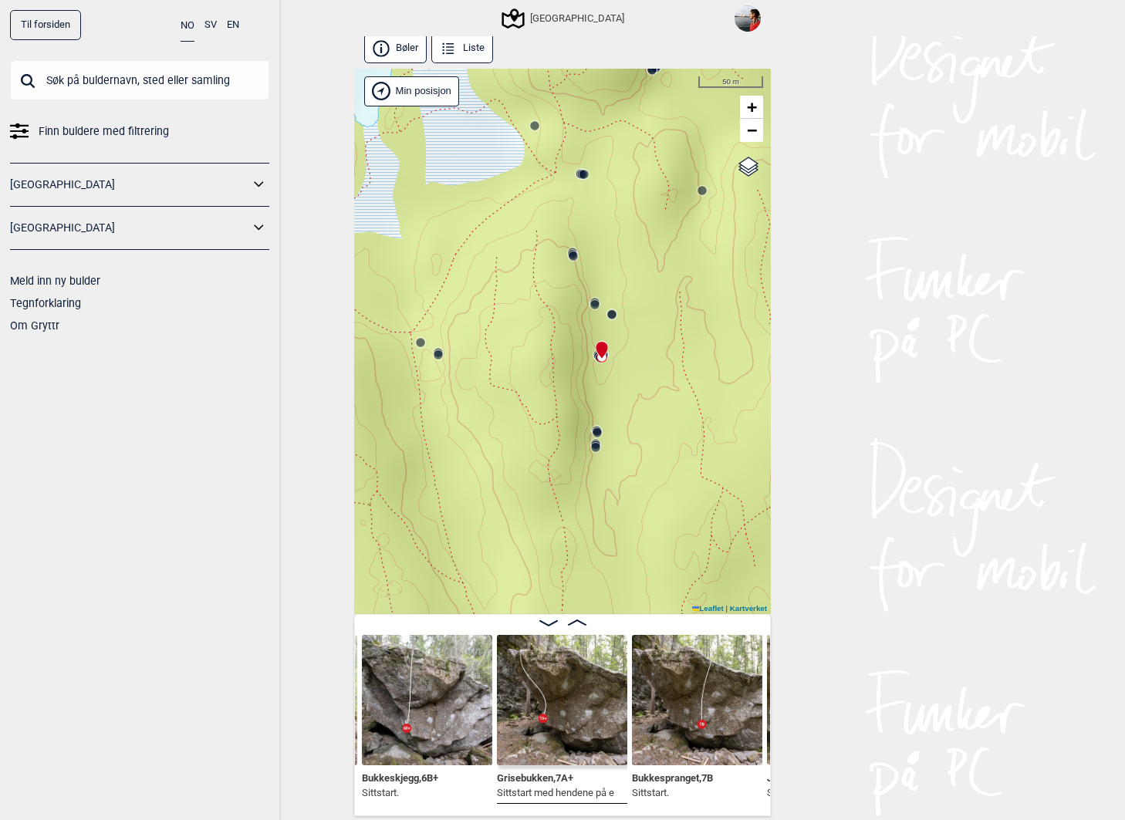
drag, startPoint x: 628, startPoint y: 320, endPoint x: 485, endPoint y: 337, distance: 143.7
click at [485, 337] on div "Speidersteinen Barnehageveggen Cowboyveggen Bølerveggen [GEOGRAPHIC_DATA]" at bounding box center [562, 341] width 417 height 545
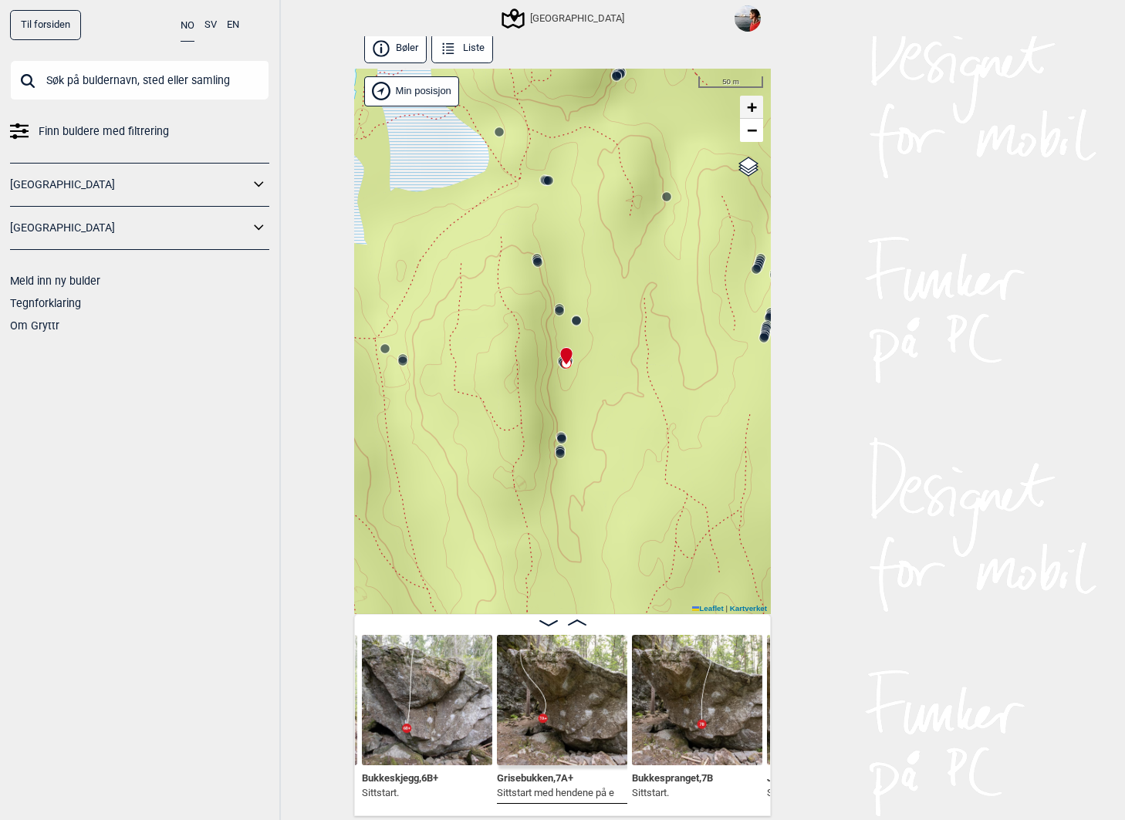
click at [749, 106] on span "+" at bounding box center [752, 106] width 10 height 19
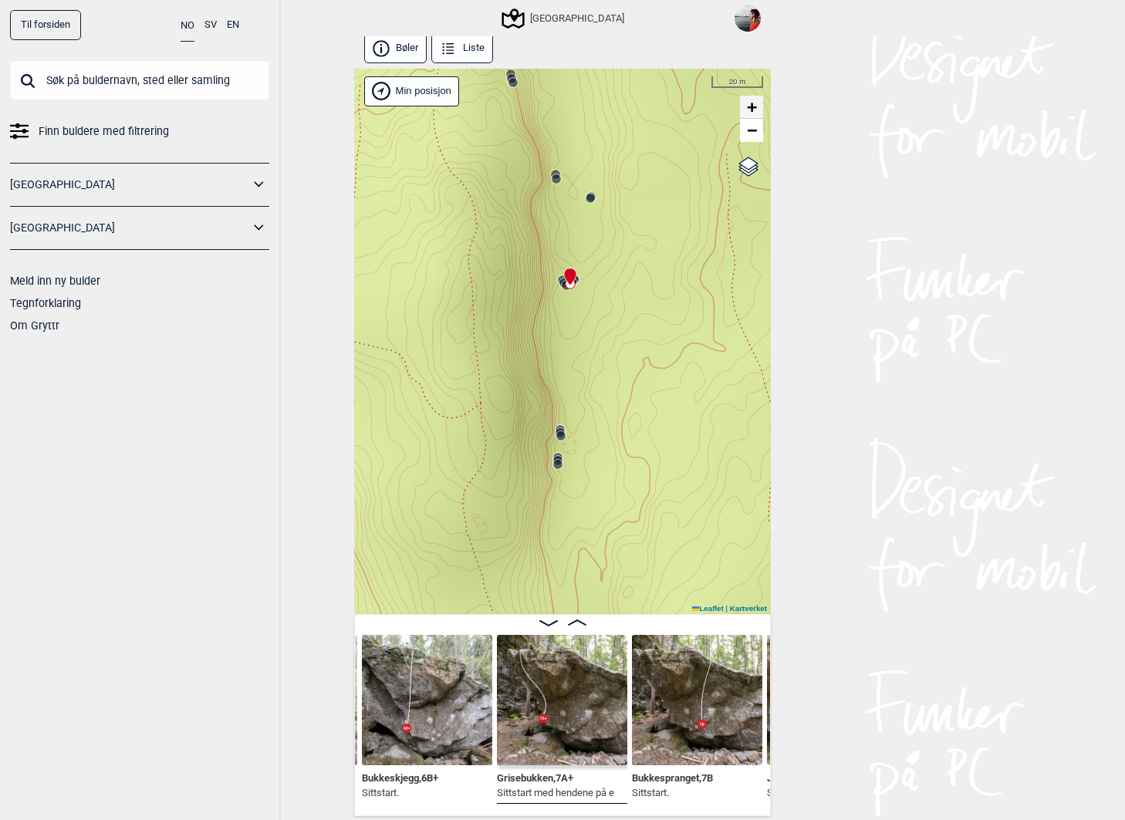
click at [749, 106] on span "+" at bounding box center [752, 106] width 10 height 19
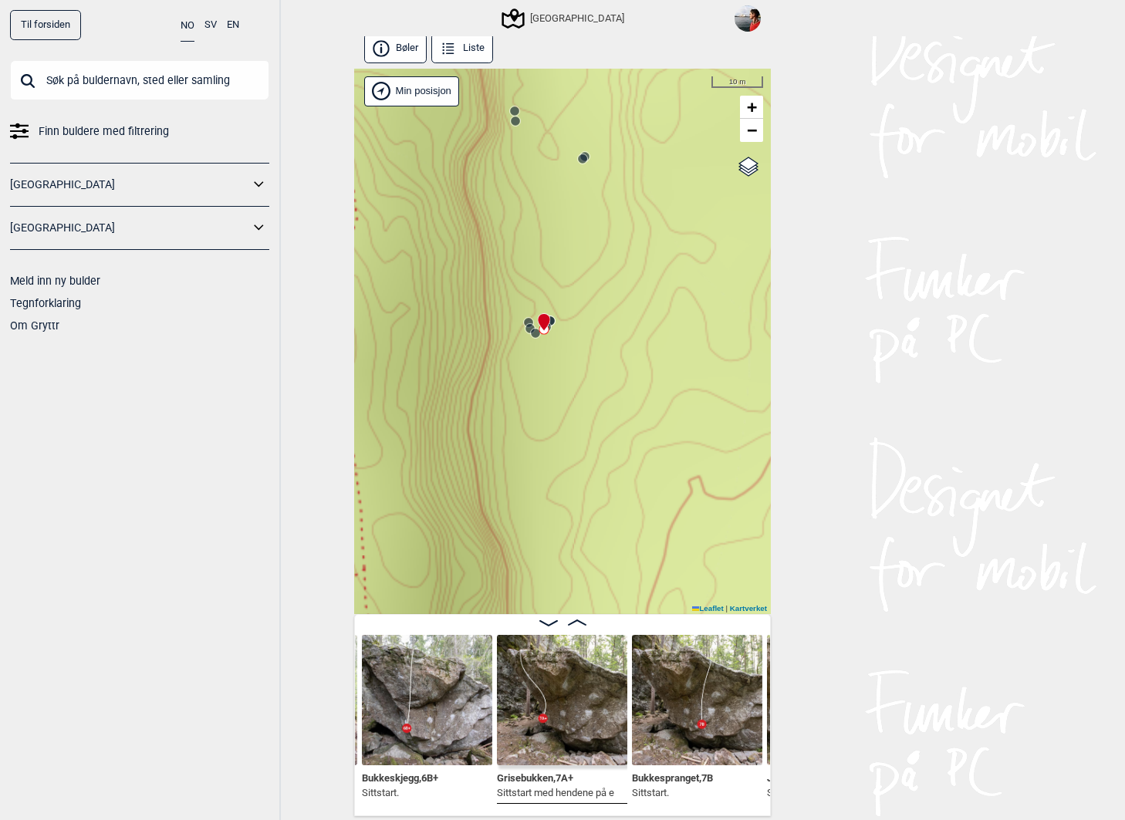
drag, startPoint x: 608, startPoint y: 212, endPoint x: 552, endPoint y: 463, distance: 256.8
click at [552, 464] on div "Speidersteinen Barnehageveggen Cowboyveggen Bølerveggen [GEOGRAPHIC_DATA]" at bounding box center [562, 341] width 417 height 545
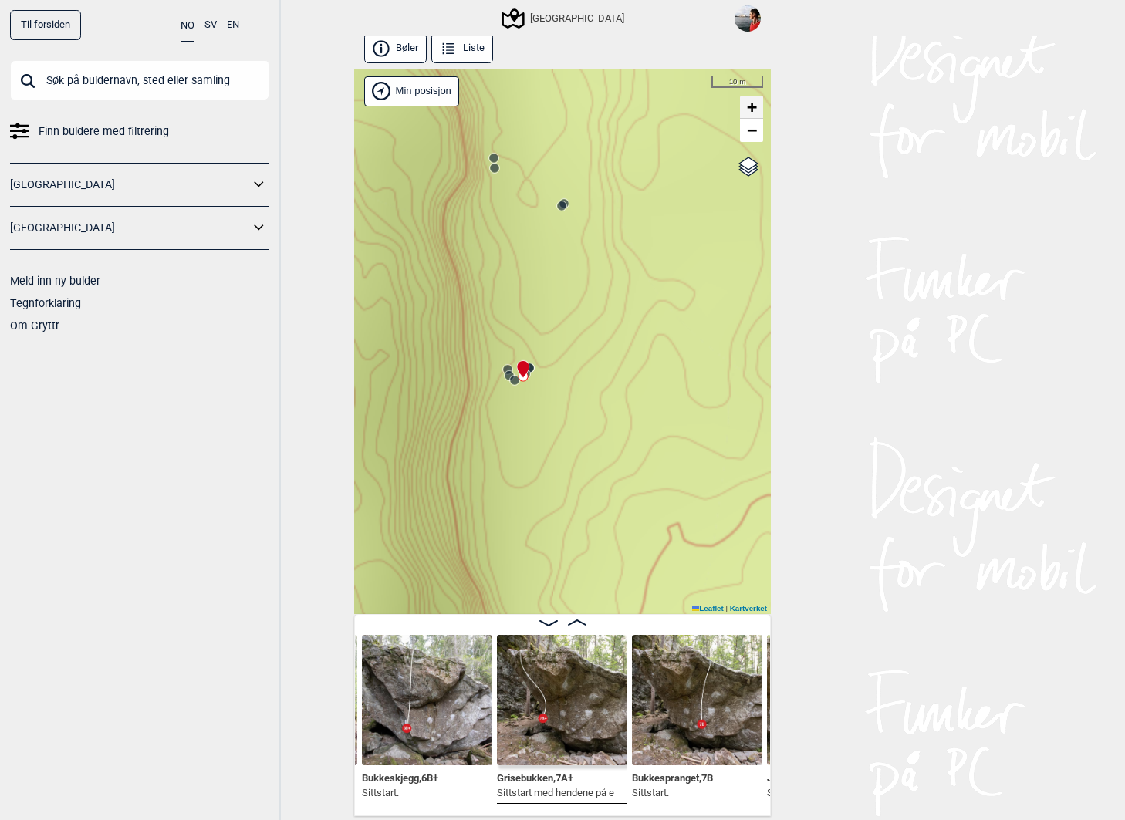
click at [753, 100] on span "+" at bounding box center [752, 106] width 10 height 19
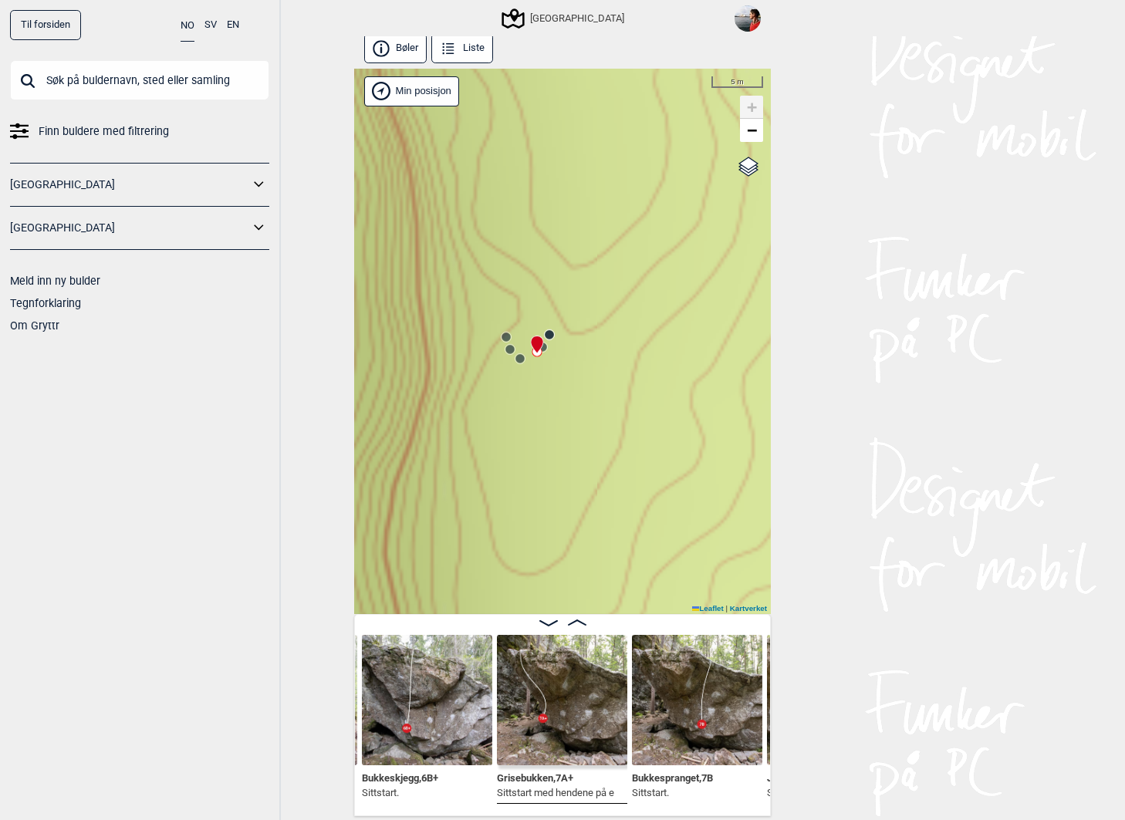
drag, startPoint x: 480, startPoint y: 379, endPoint x: 535, endPoint y: 425, distance: 71.8
click at [535, 425] on div "Speidersteinen Barnehageveggen Cowboyveggen Bølerveggen [GEOGRAPHIC_DATA]" at bounding box center [562, 341] width 417 height 545
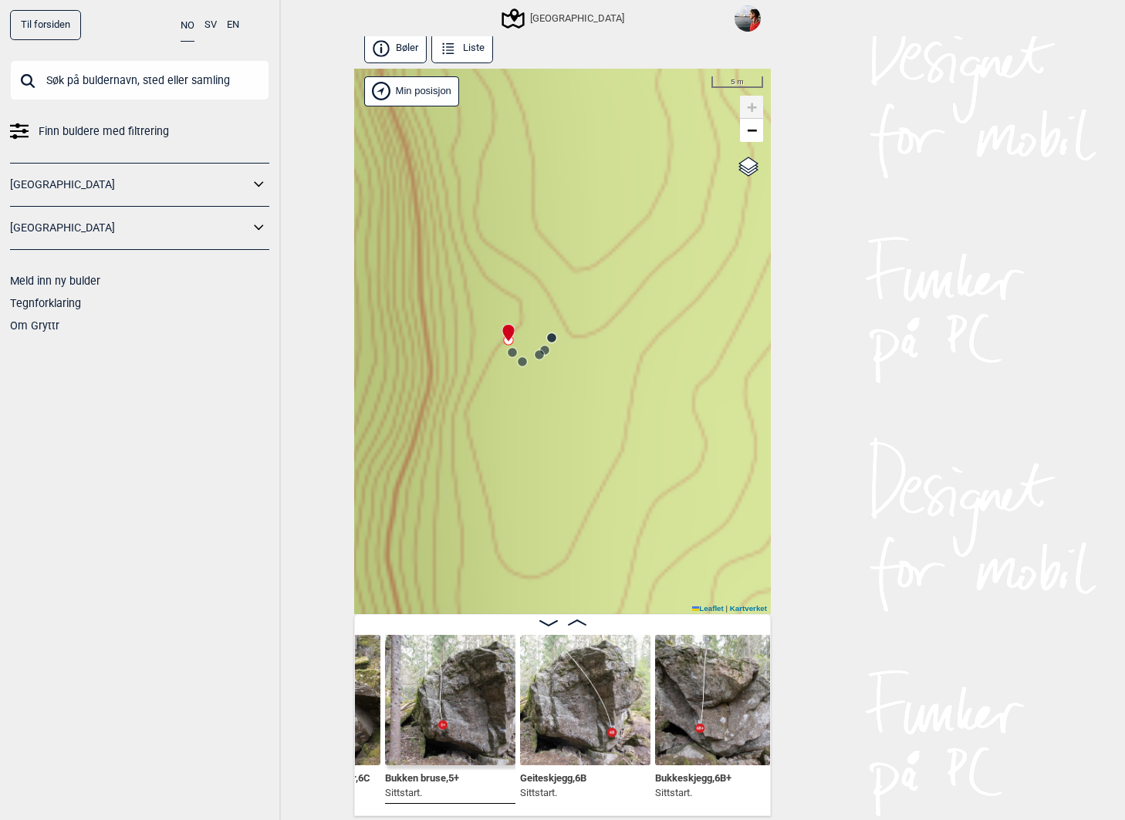
scroll to position [0, 30378]
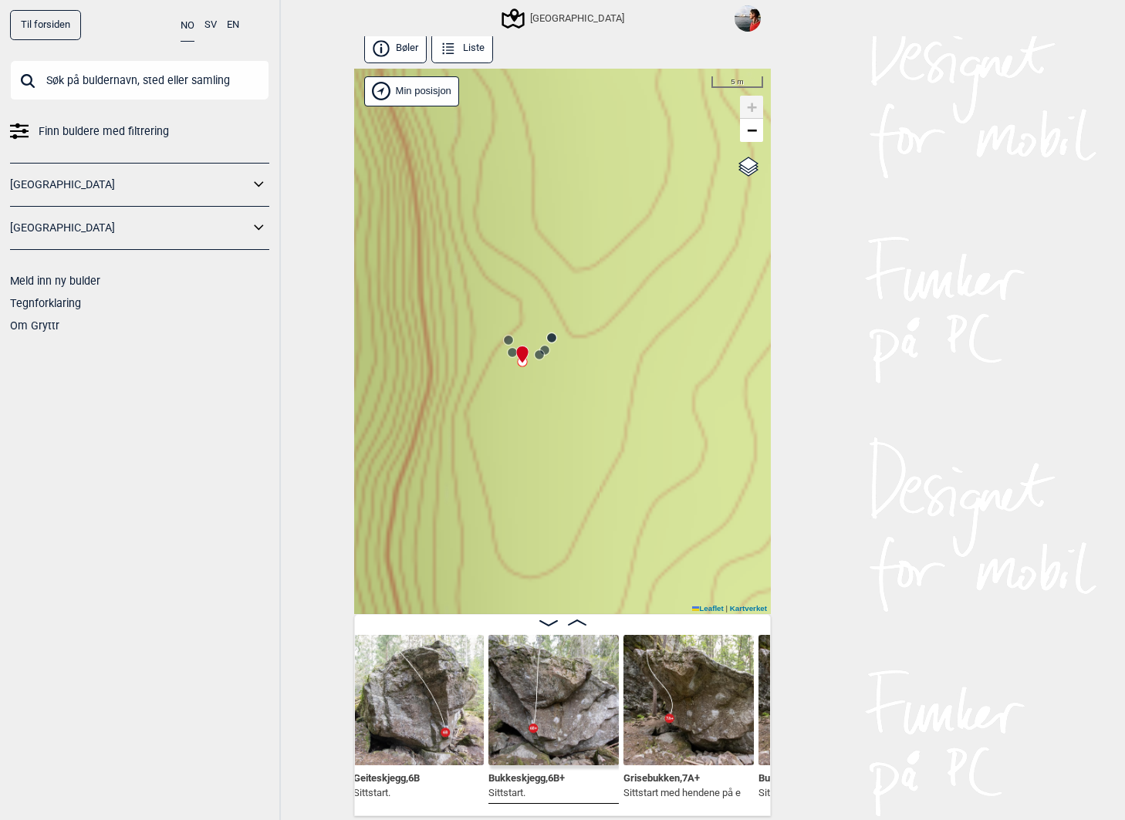
scroll to position [0, 30522]
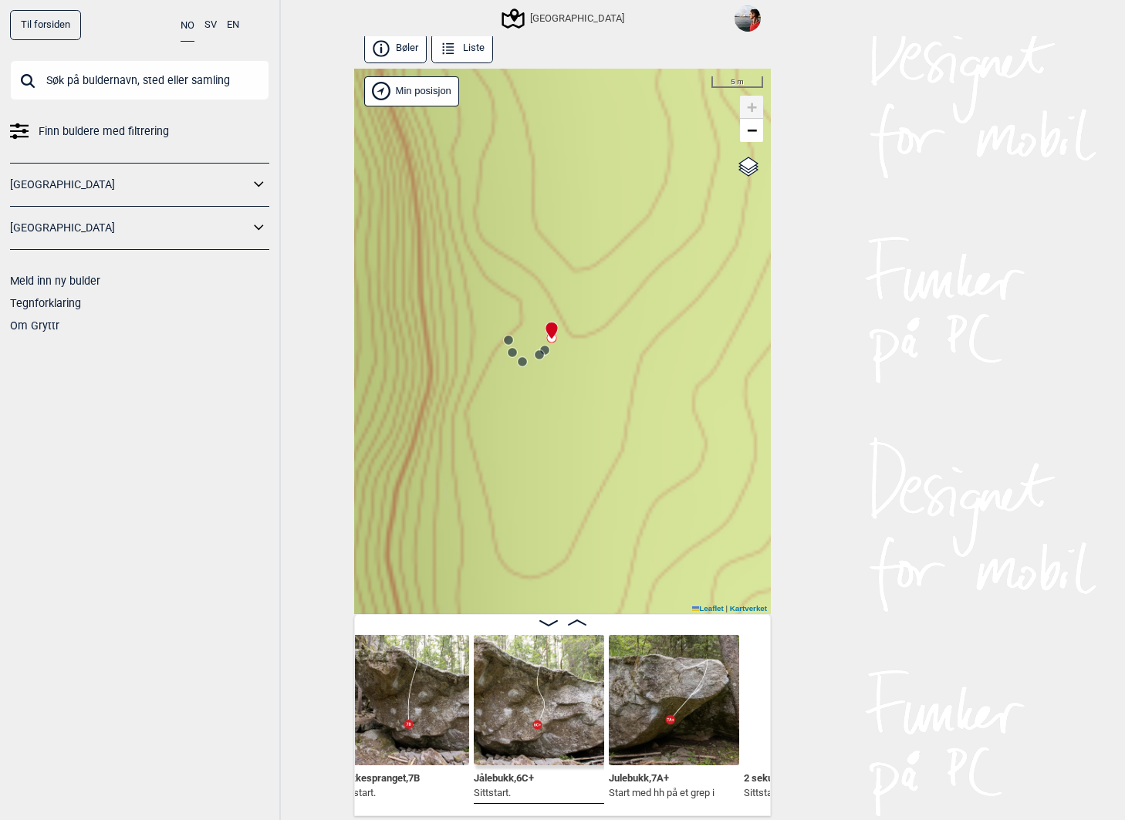
scroll to position [0, 30942]
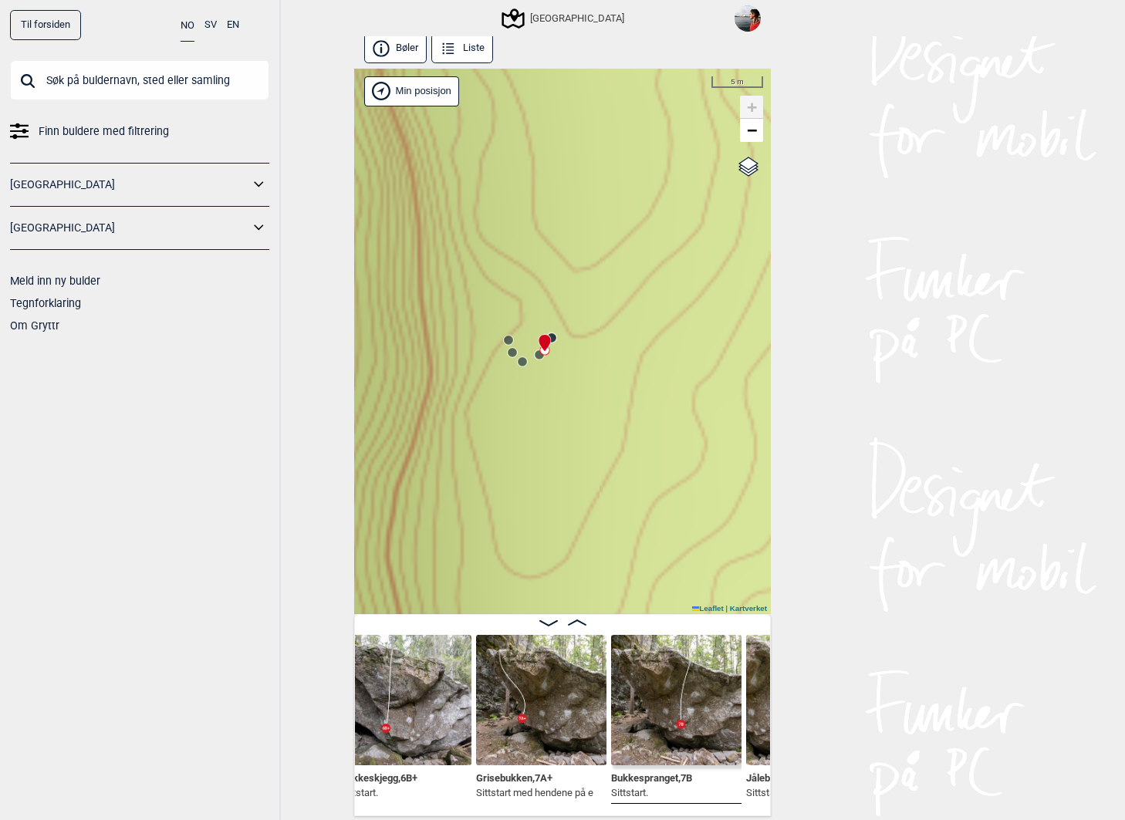
scroll to position [0, 30664]
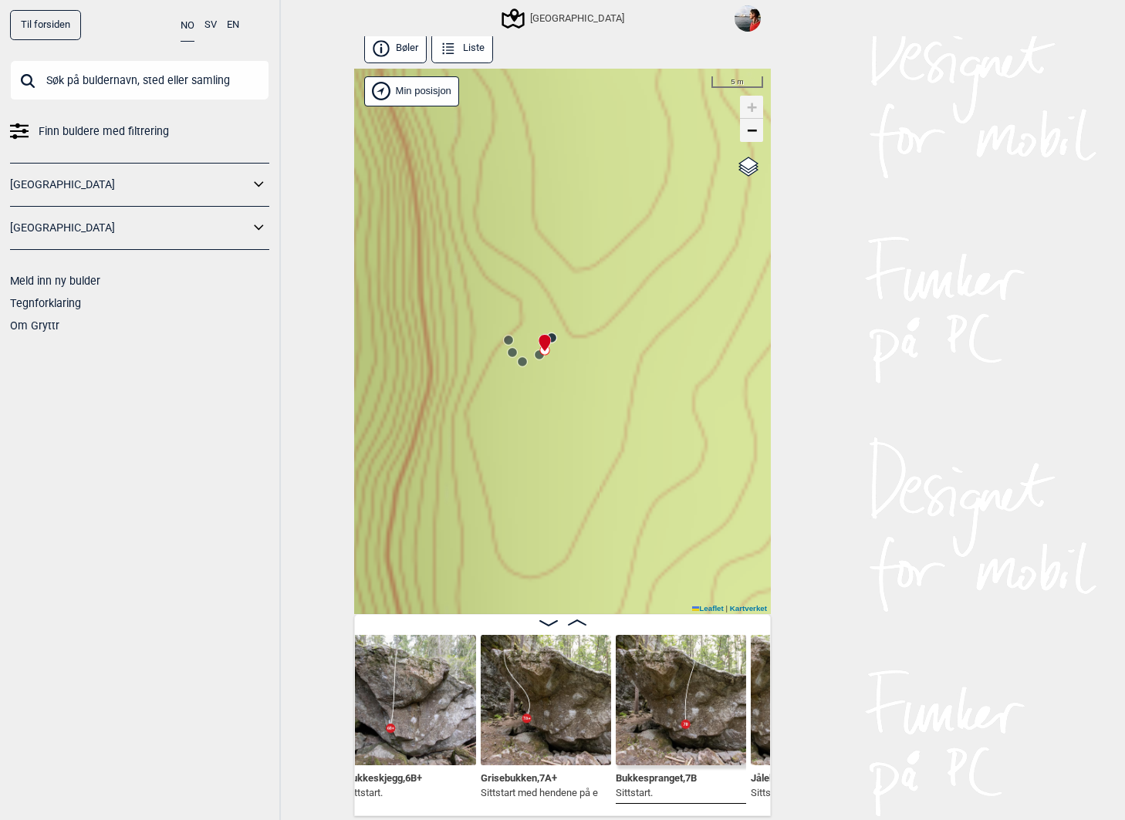
click at [759, 138] on link "−" at bounding box center [751, 130] width 23 height 23
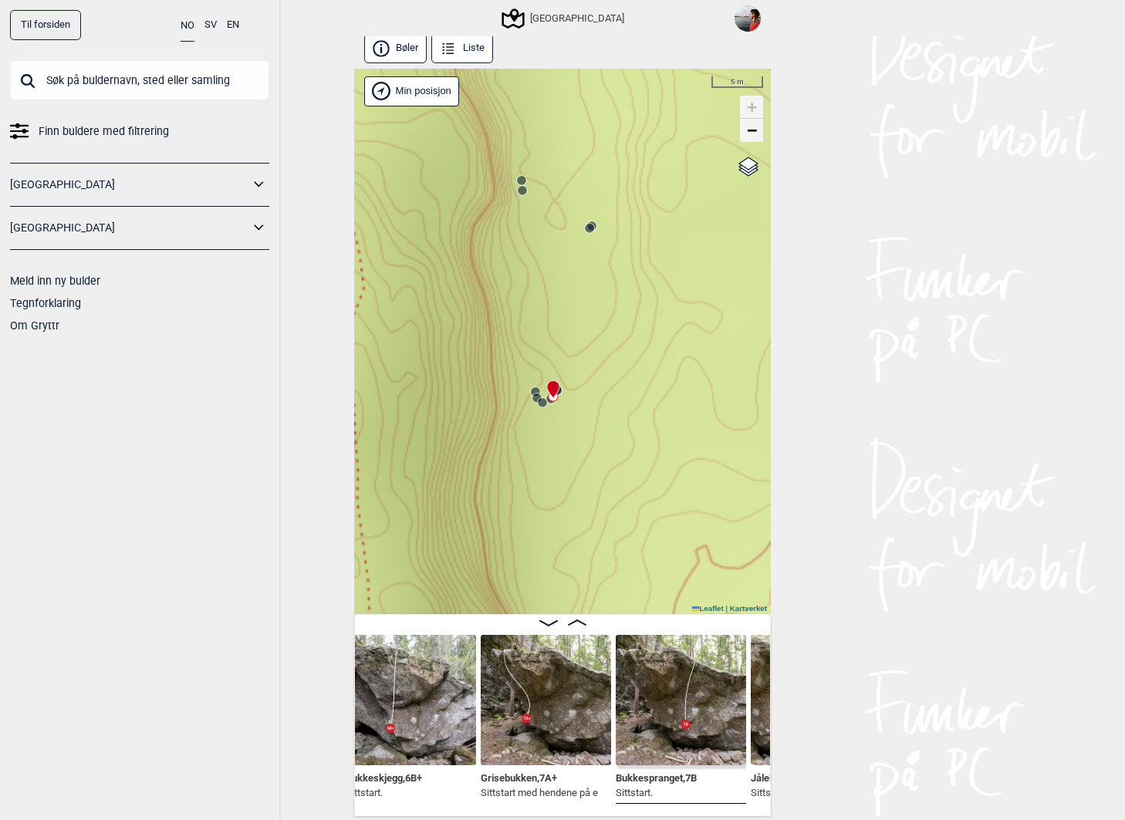
click at [759, 138] on link "−" at bounding box center [751, 130] width 23 height 23
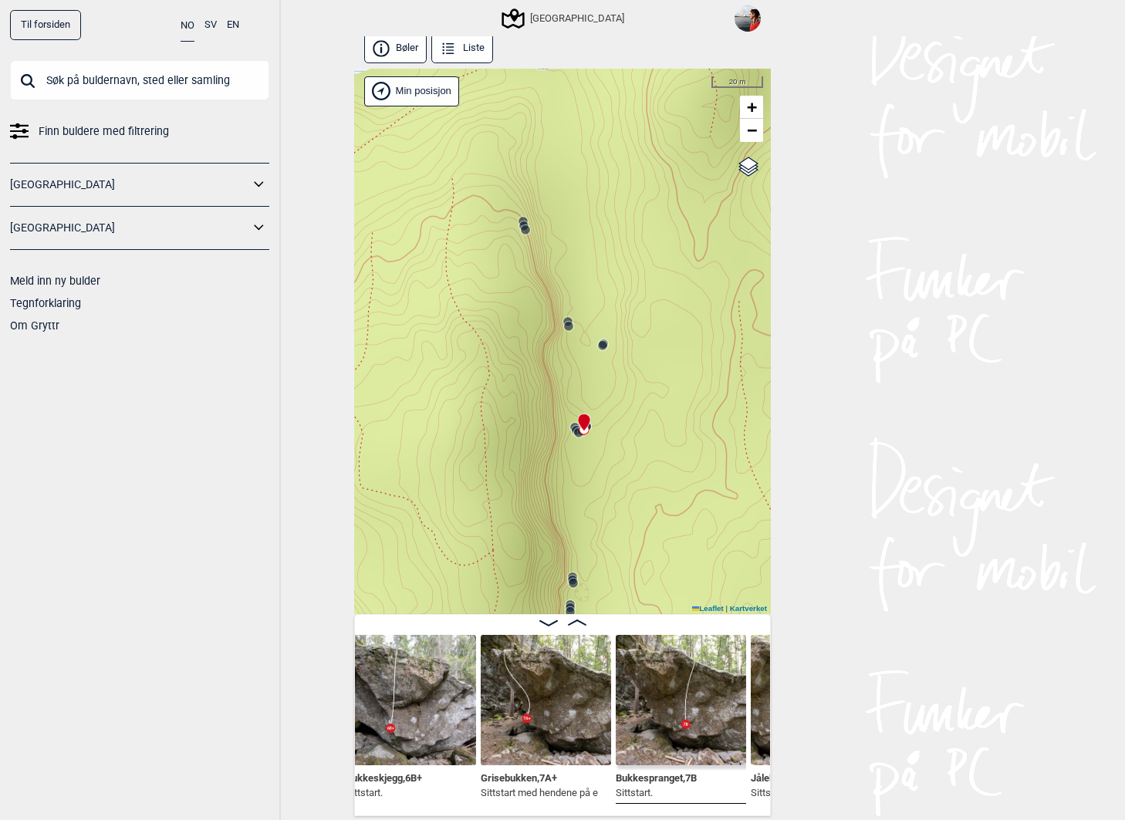
drag, startPoint x: 551, startPoint y: 238, endPoint x: 595, endPoint y: 266, distance: 52.0
click at [595, 265] on div "Speidersteinen Barnehageveggen Cowboyveggen Bølerveggen [GEOGRAPHIC_DATA]" at bounding box center [562, 341] width 417 height 545
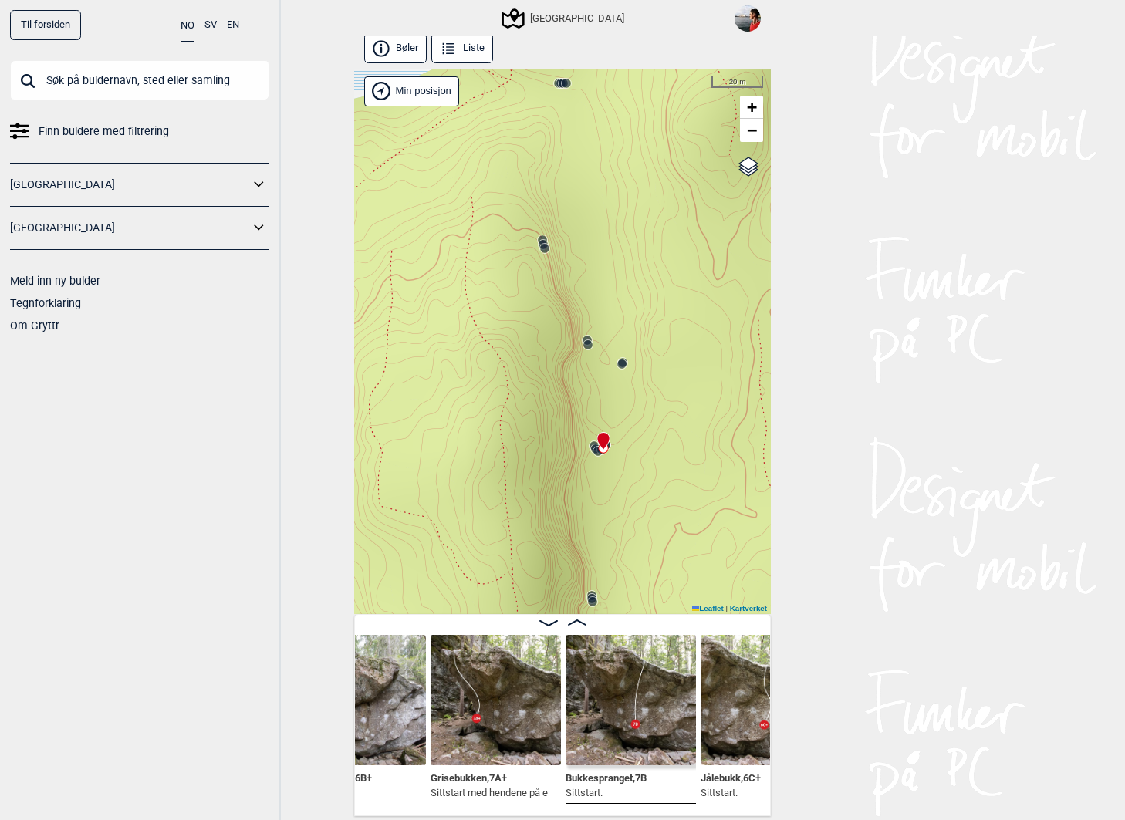
scroll to position [0, 30703]
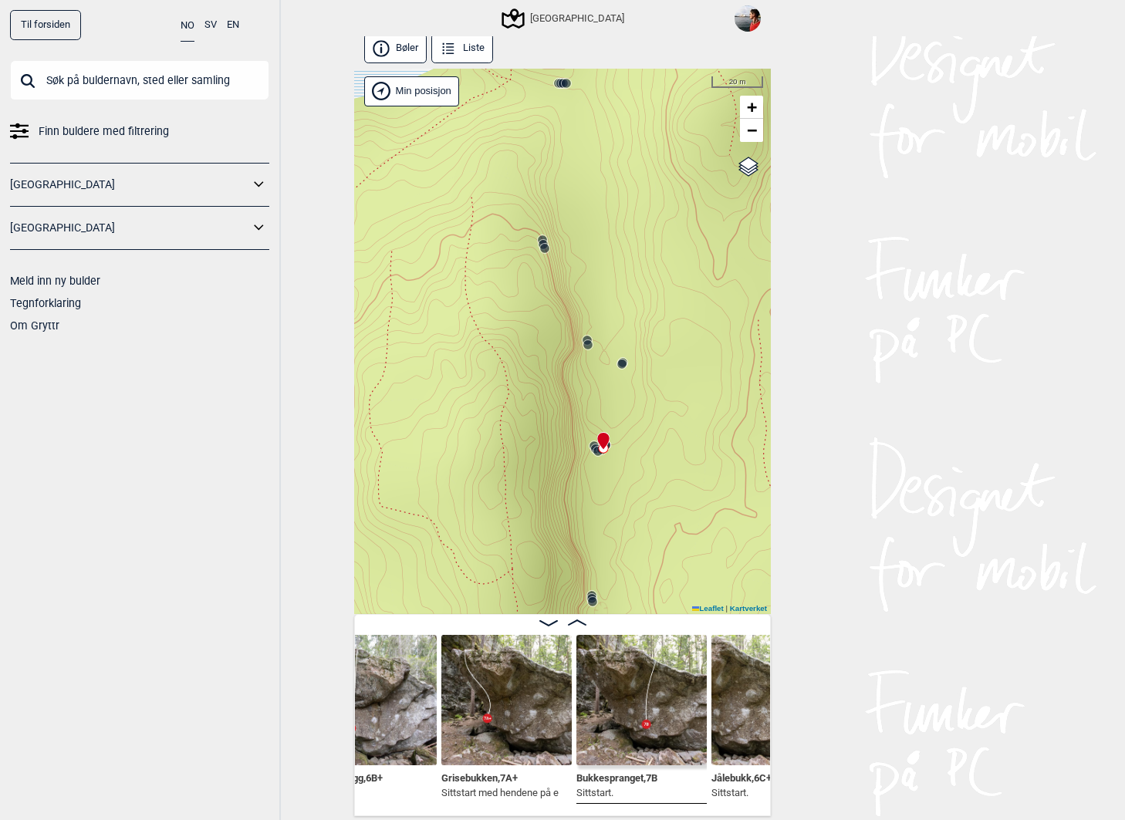
click at [490, 727] on img at bounding box center [506, 700] width 130 height 130
